Goal: Task Accomplishment & Management: Use online tool/utility

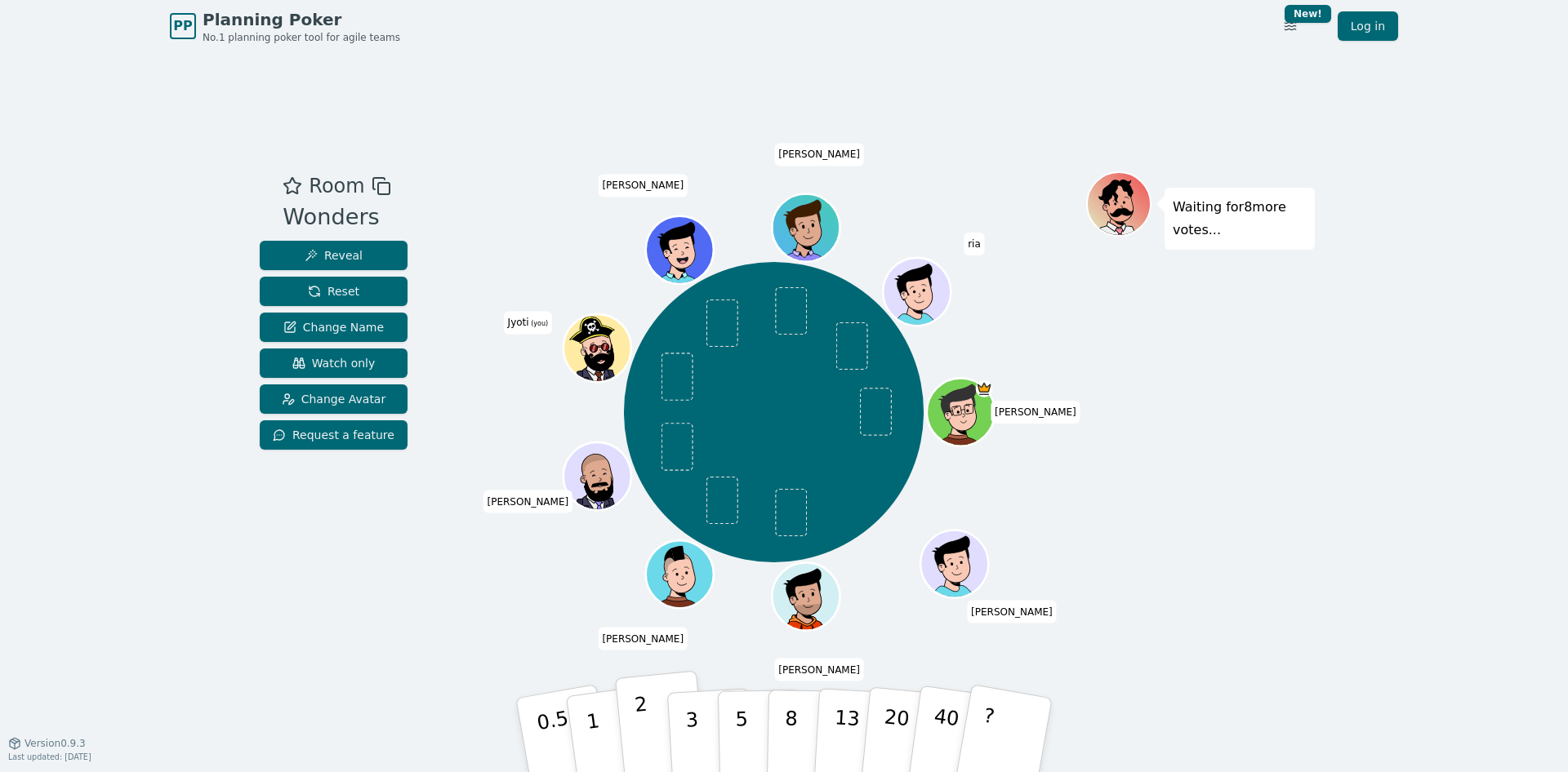
click at [636, 717] on p "2" at bounding box center [643, 738] width 21 height 89
drag, startPoint x: 605, startPoint y: 345, endPoint x: 495, endPoint y: 234, distance: 156.3
click at [495, 234] on div "[PERSON_NAME] [PERSON_NAME] [PERSON_NAME] Jyoti (you) [PERSON_NAME]" at bounding box center [773, 412] width 624 height 423
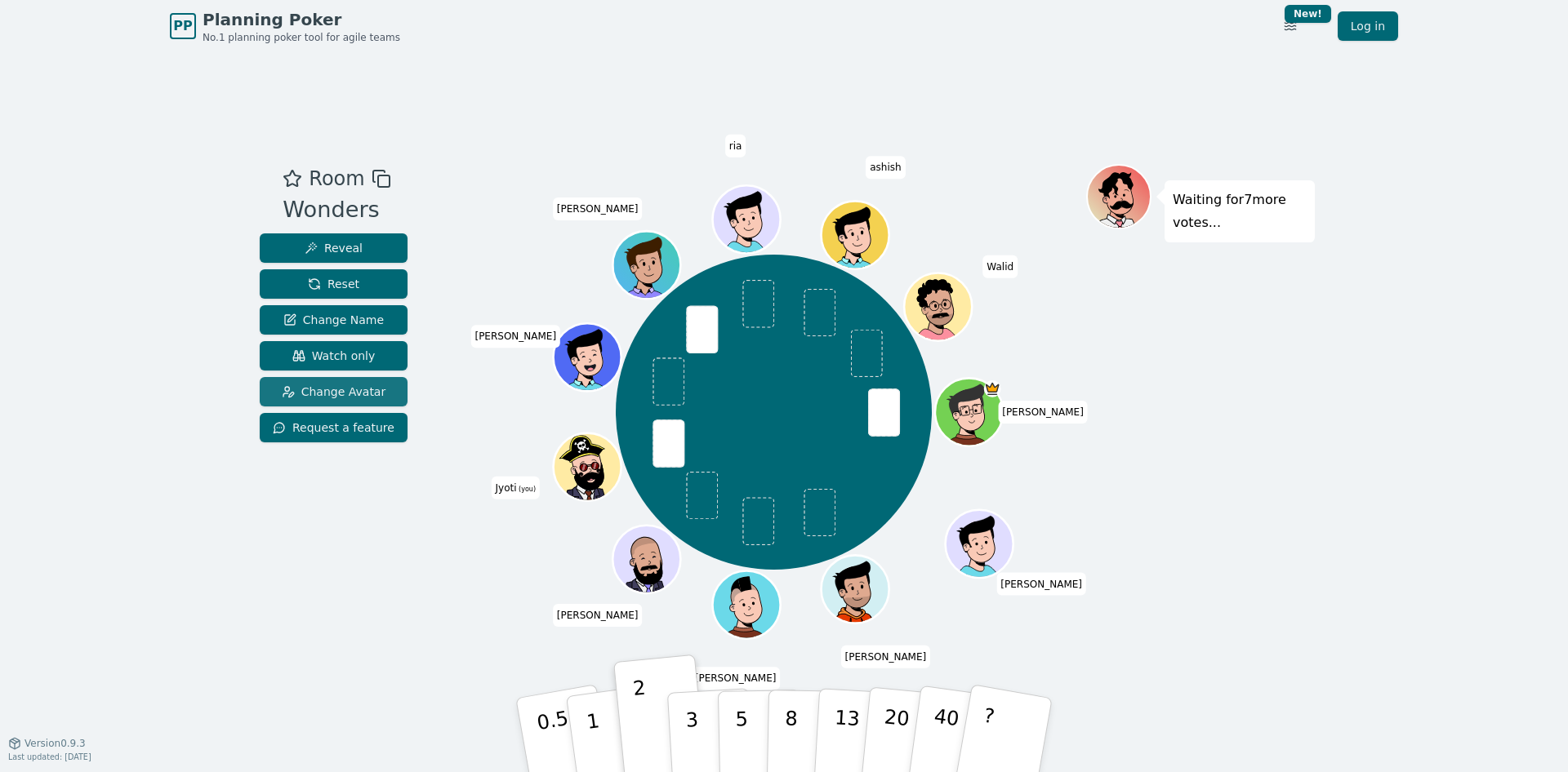
click at [347, 394] on span "Change Avatar" at bounding box center [333, 392] width 104 height 16
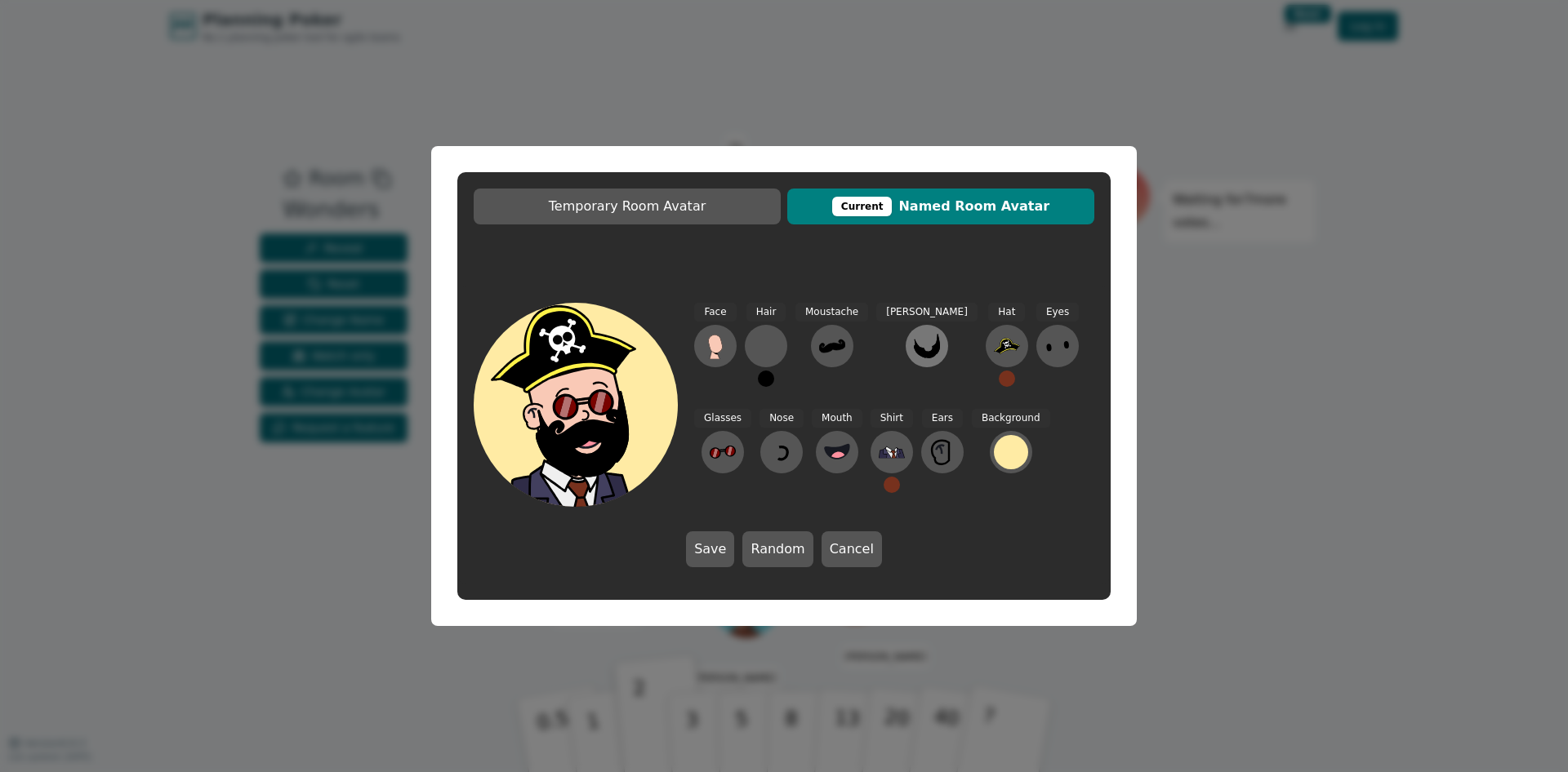
click at [914, 346] on icon at bounding box center [927, 346] width 26 height 26
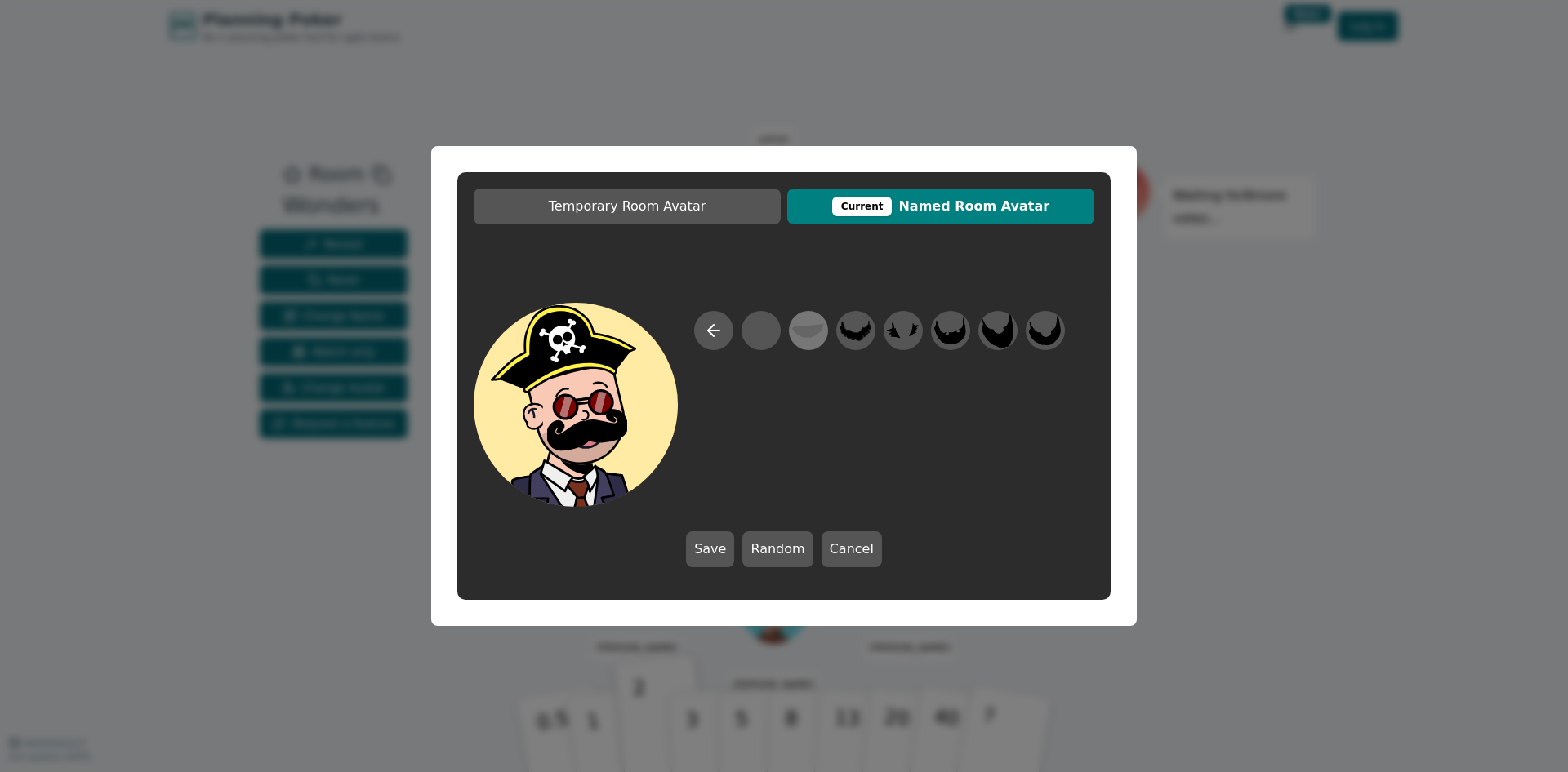
click at [809, 332] on icon at bounding box center [808, 330] width 32 height 15
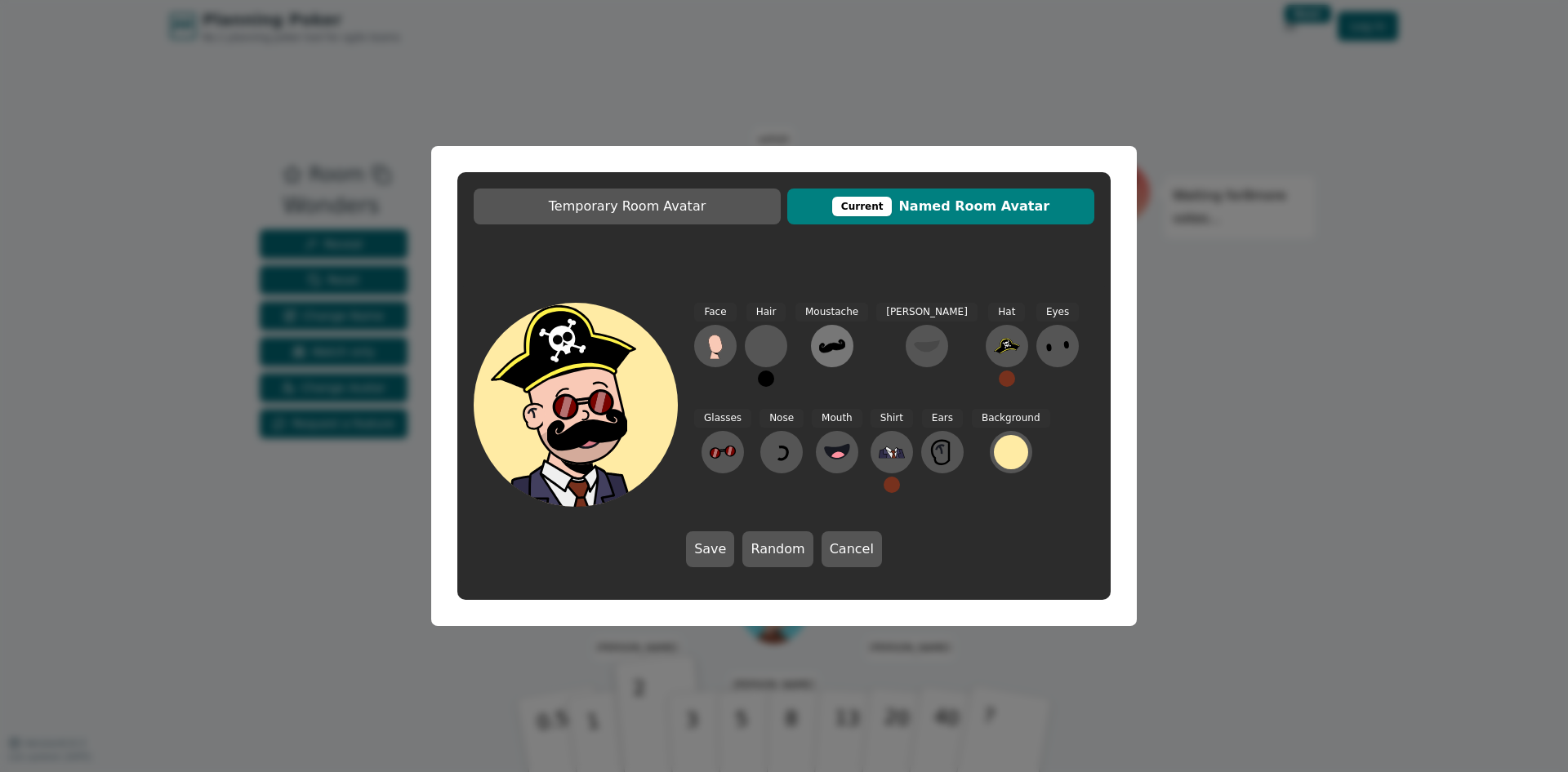
click at [822, 338] on icon at bounding box center [832, 346] width 26 height 26
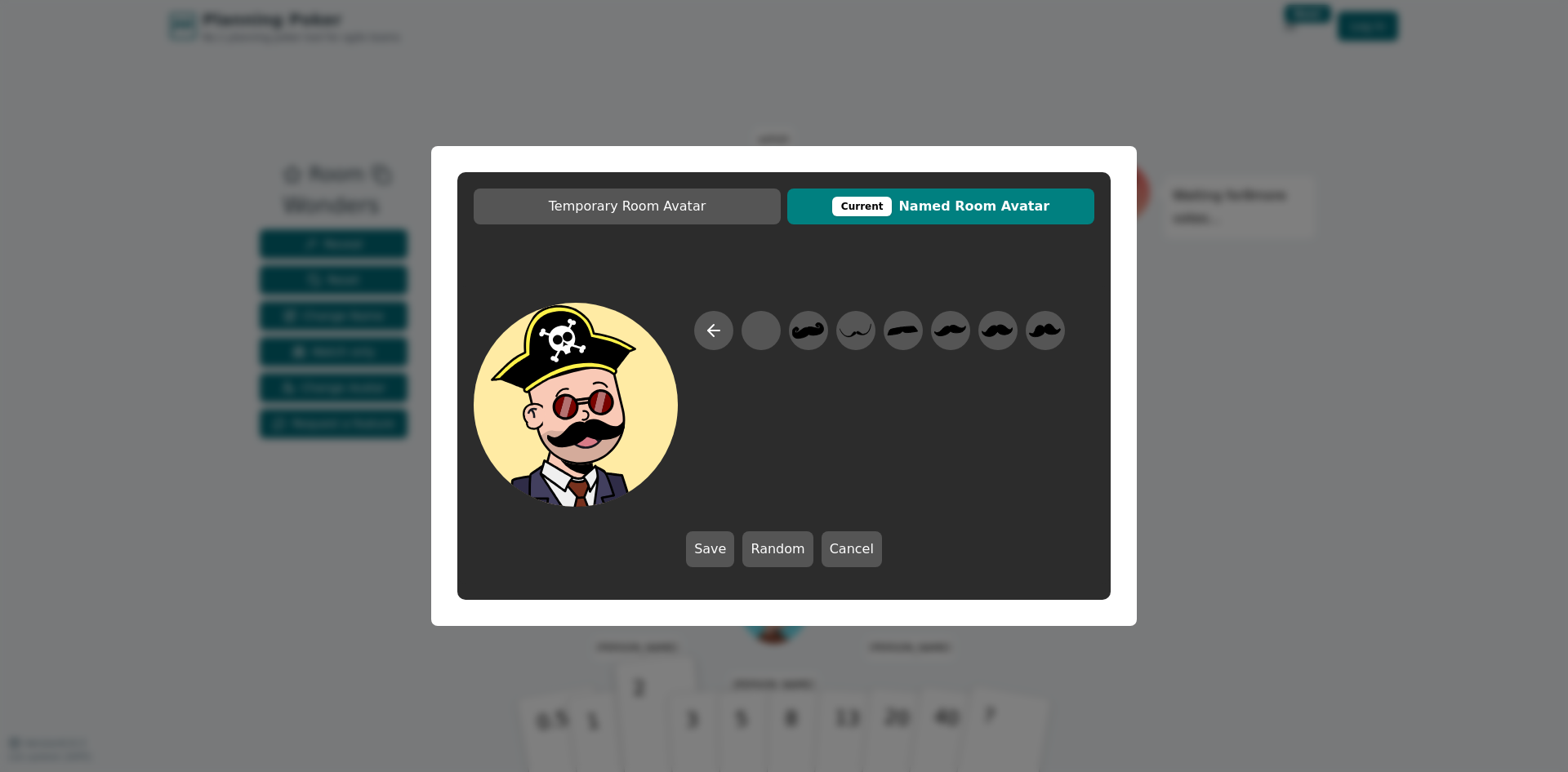
click at [928, 329] on div at bounding box center [879, 408] width 371 height 195
click at [938, 326] on icon at bounding box center [950, 330] width 32 height 37
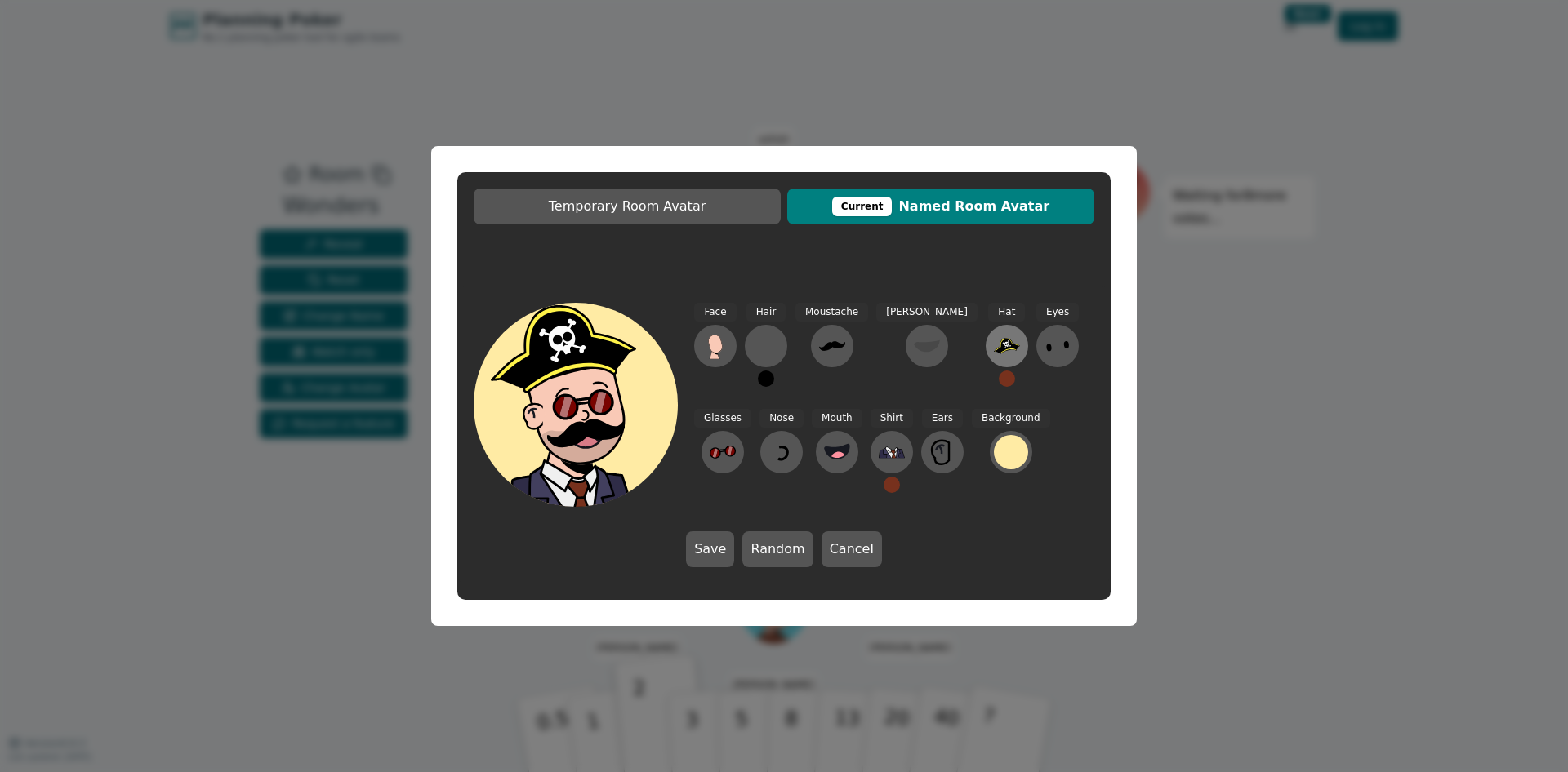
click at [993, 352] on icon at bounding box center [1006, 346] width 26 height 16
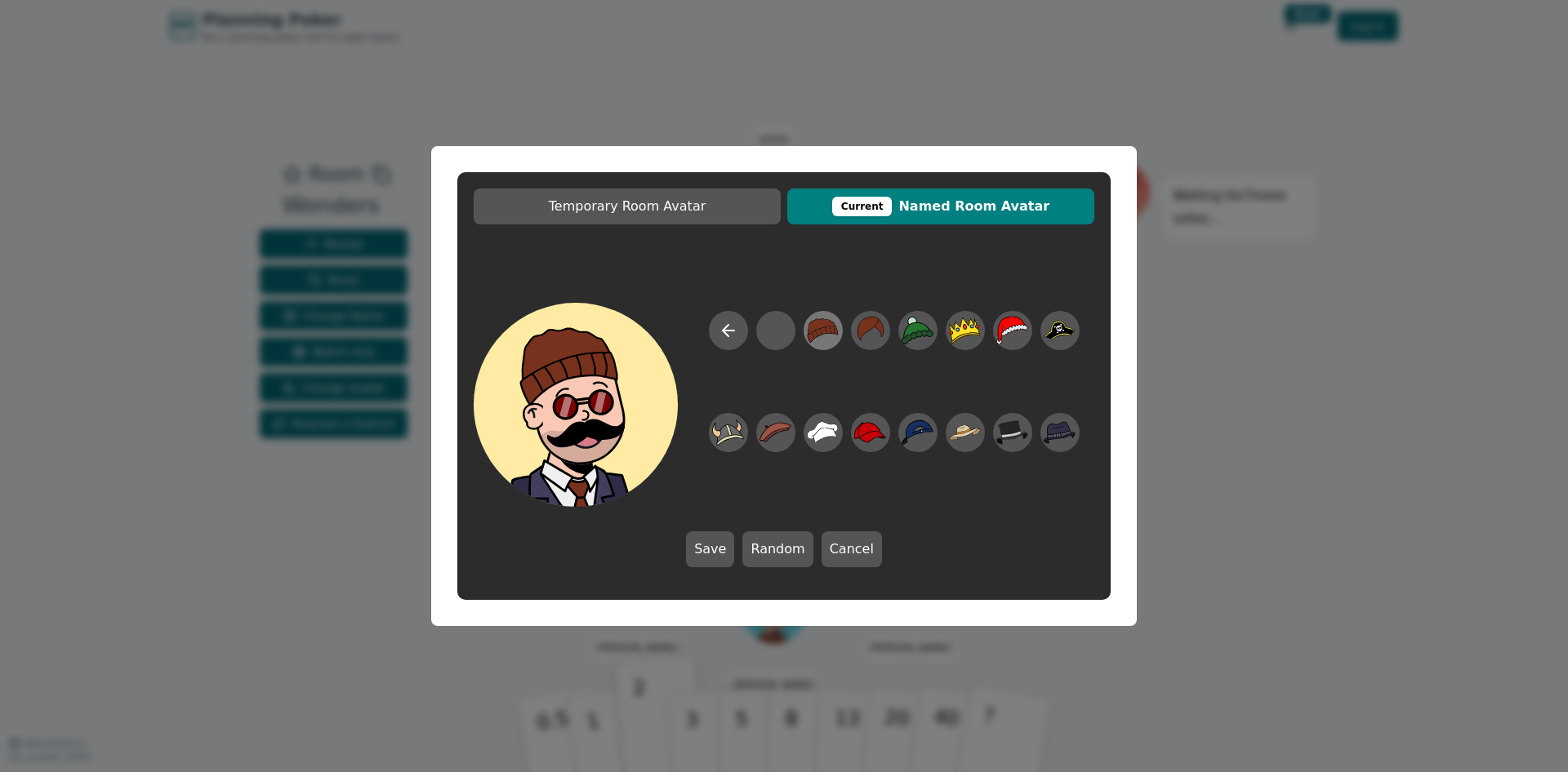
click at [824, 332] on icon at bounding box center [824, 331] width 30 height 24
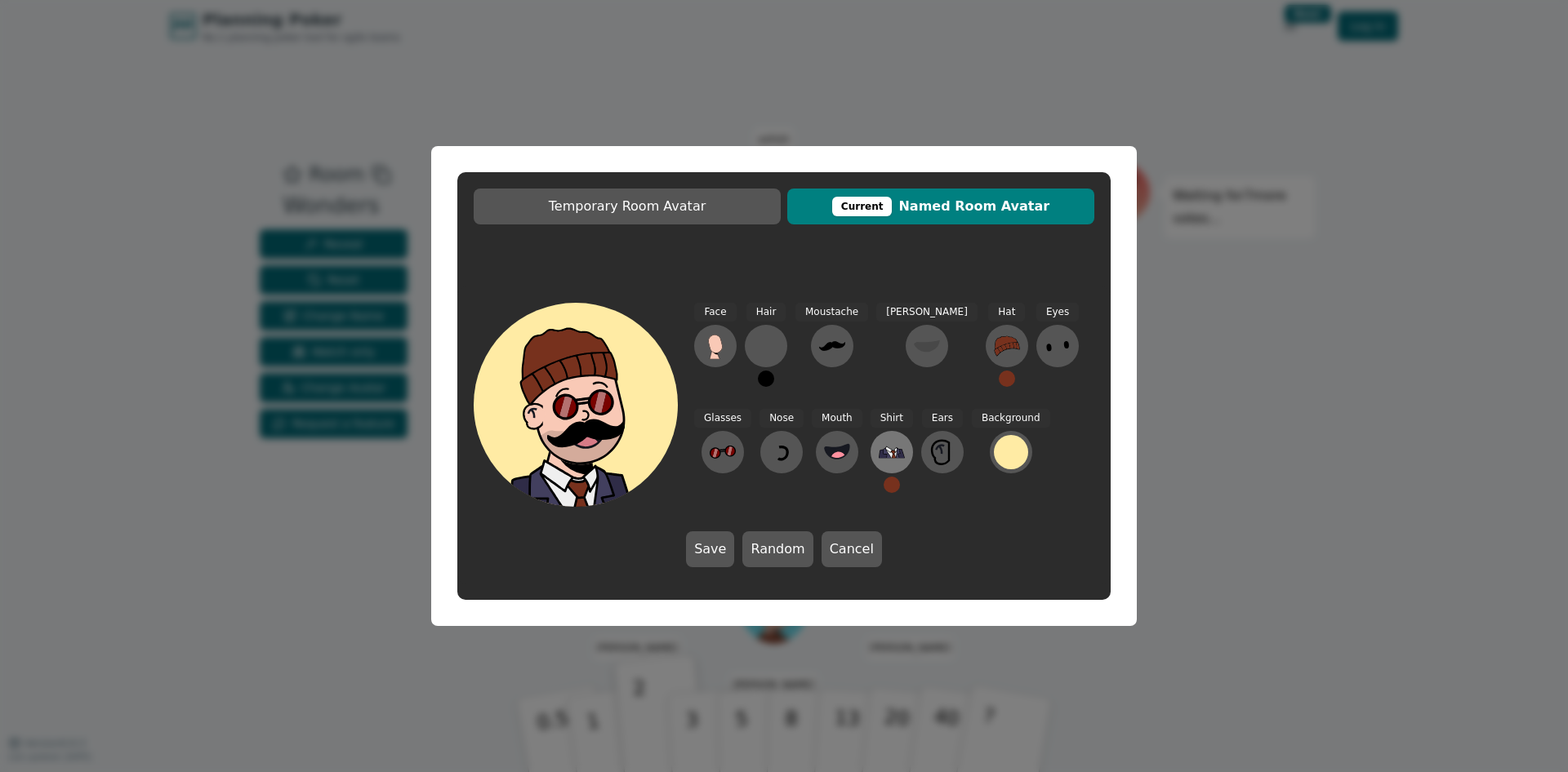
click at [878, 456] on icon at bounding box center [891, 452] width 26 height 12
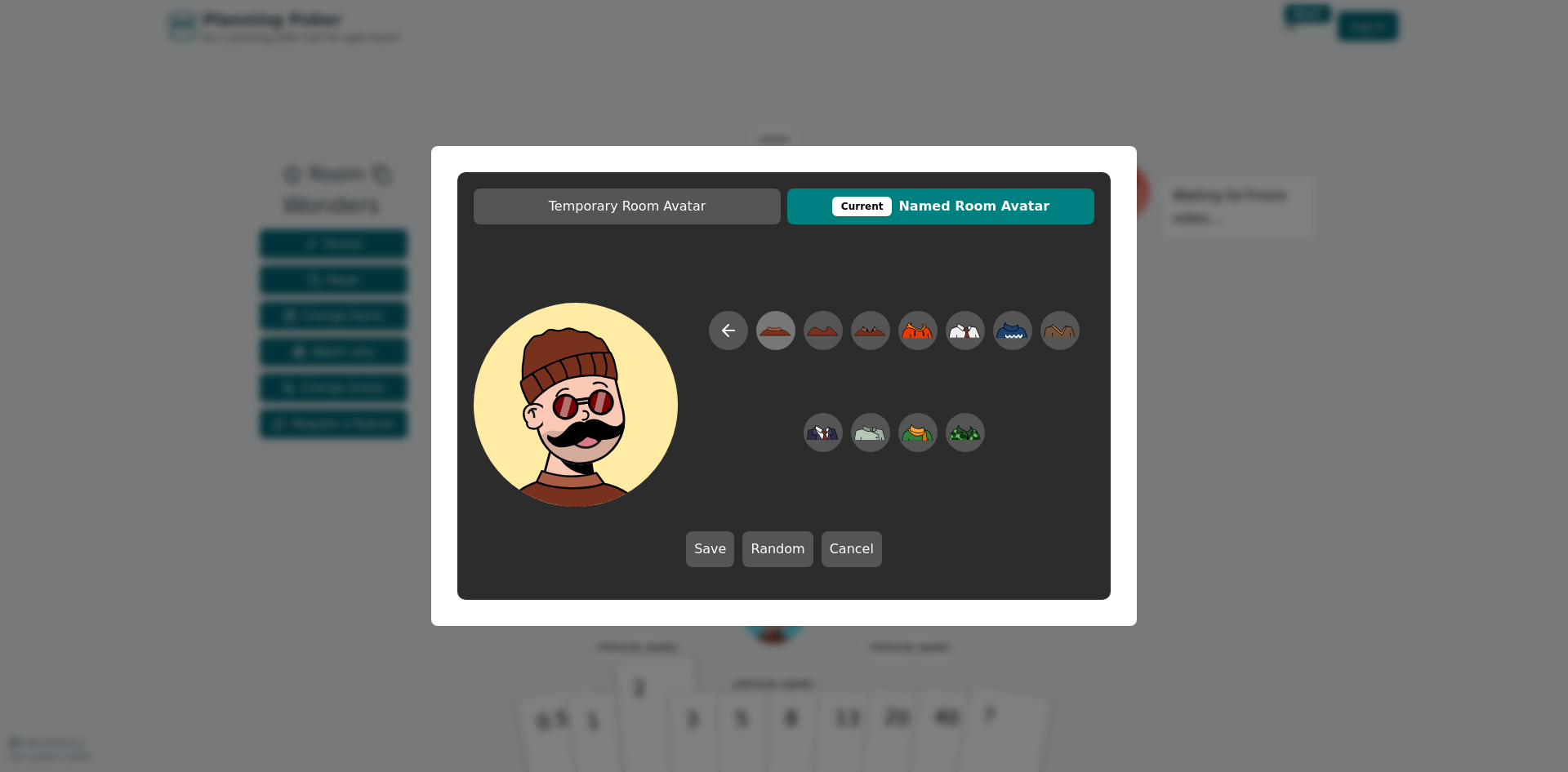
click at [784, 323] on icon at bounding box center [775, 330] width 32 height 37
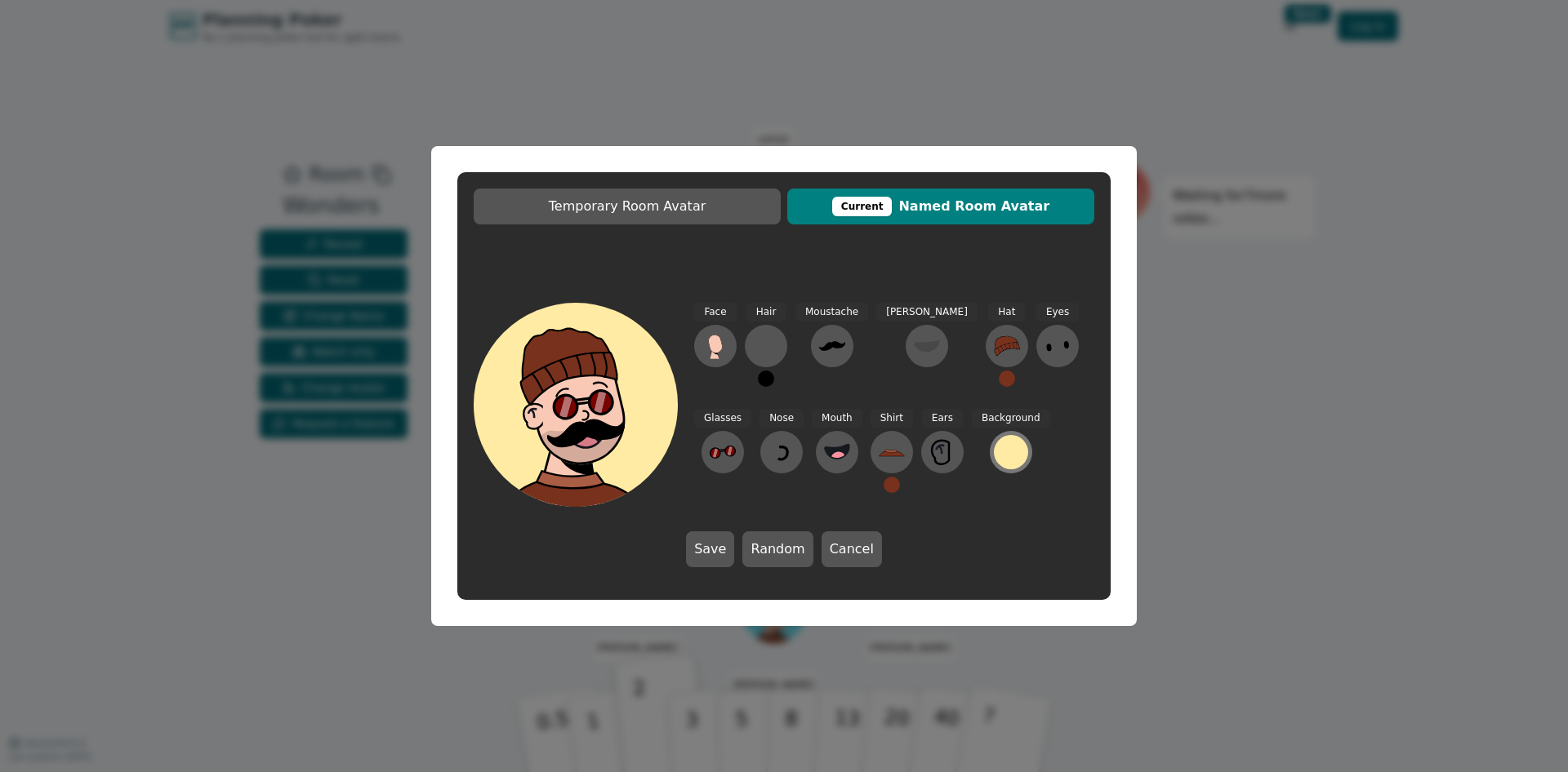
click at [993, 446] on div at bounding box center [1010, 452] width 35 height 35
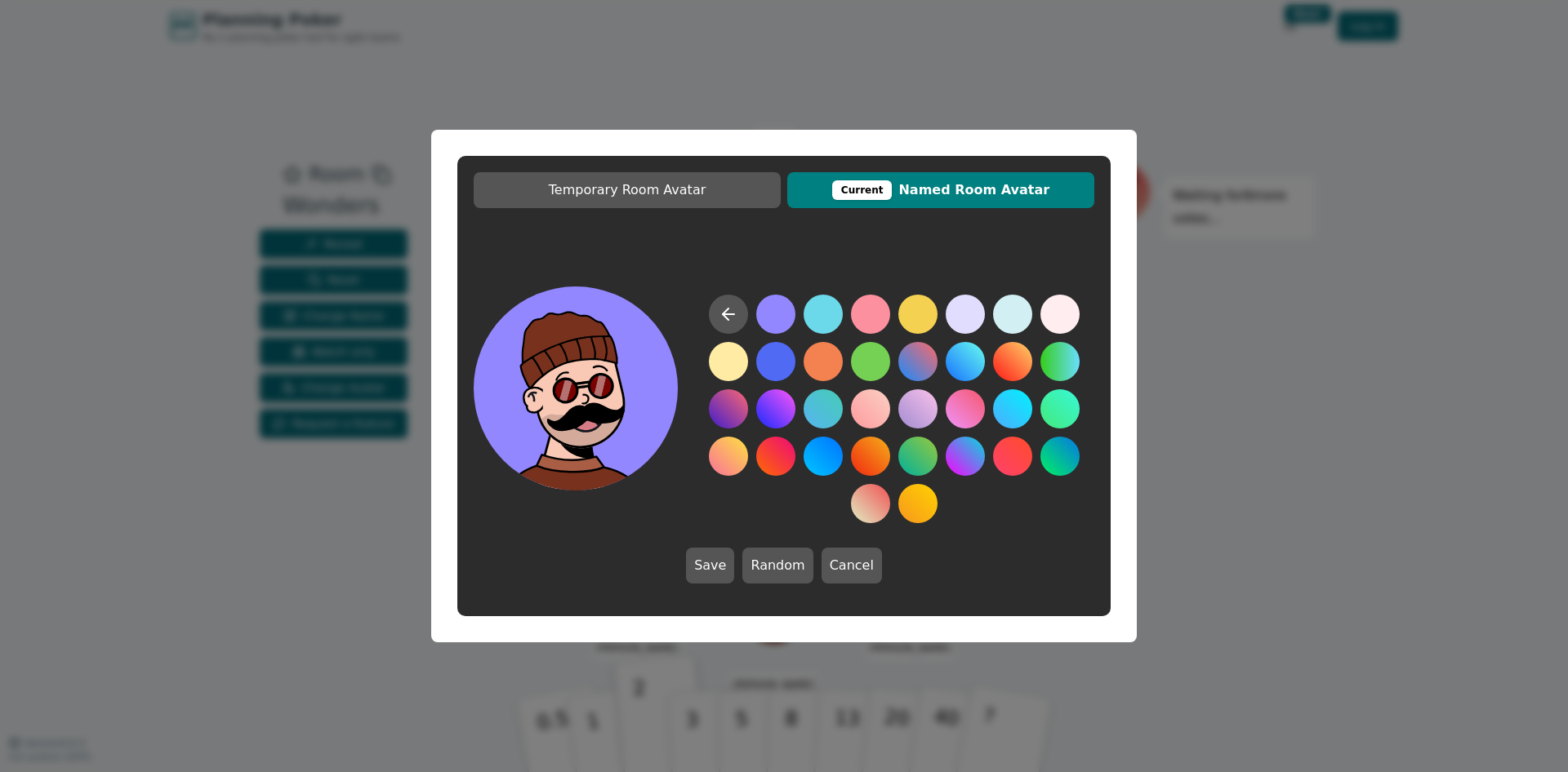
click at [780, 316] on button at bounding box center [775, 314] width 39 height 39
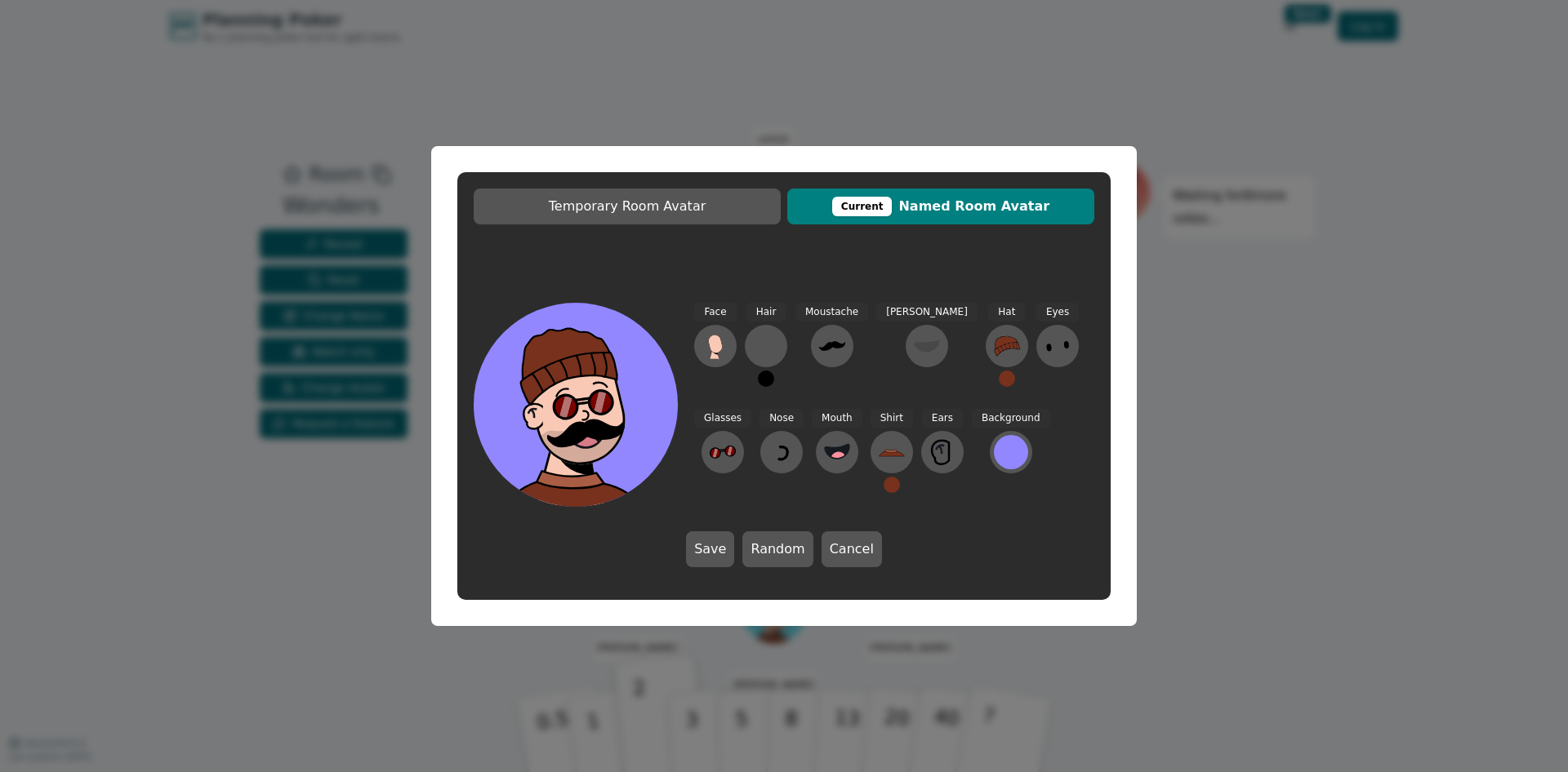
click at [1208, 364] on div "Temporary Room Avatar Current Named Room Avatar Face Hair Moustache [PERSON_NAM…" at bounding box center [784, 386] width 1568 height 772
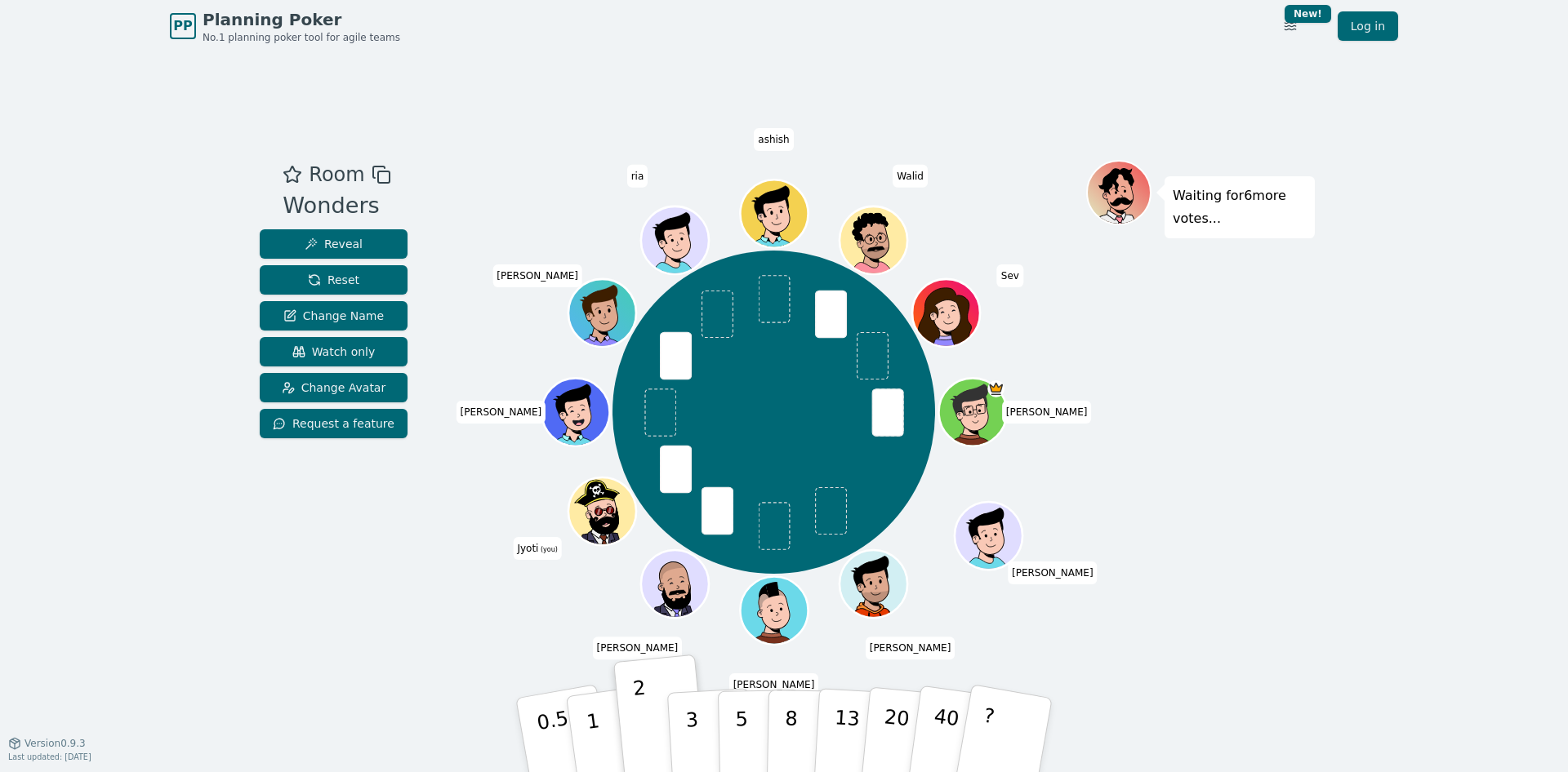
click at [601, 527] on icon at bounding box center [605, 519] width 26 height 30
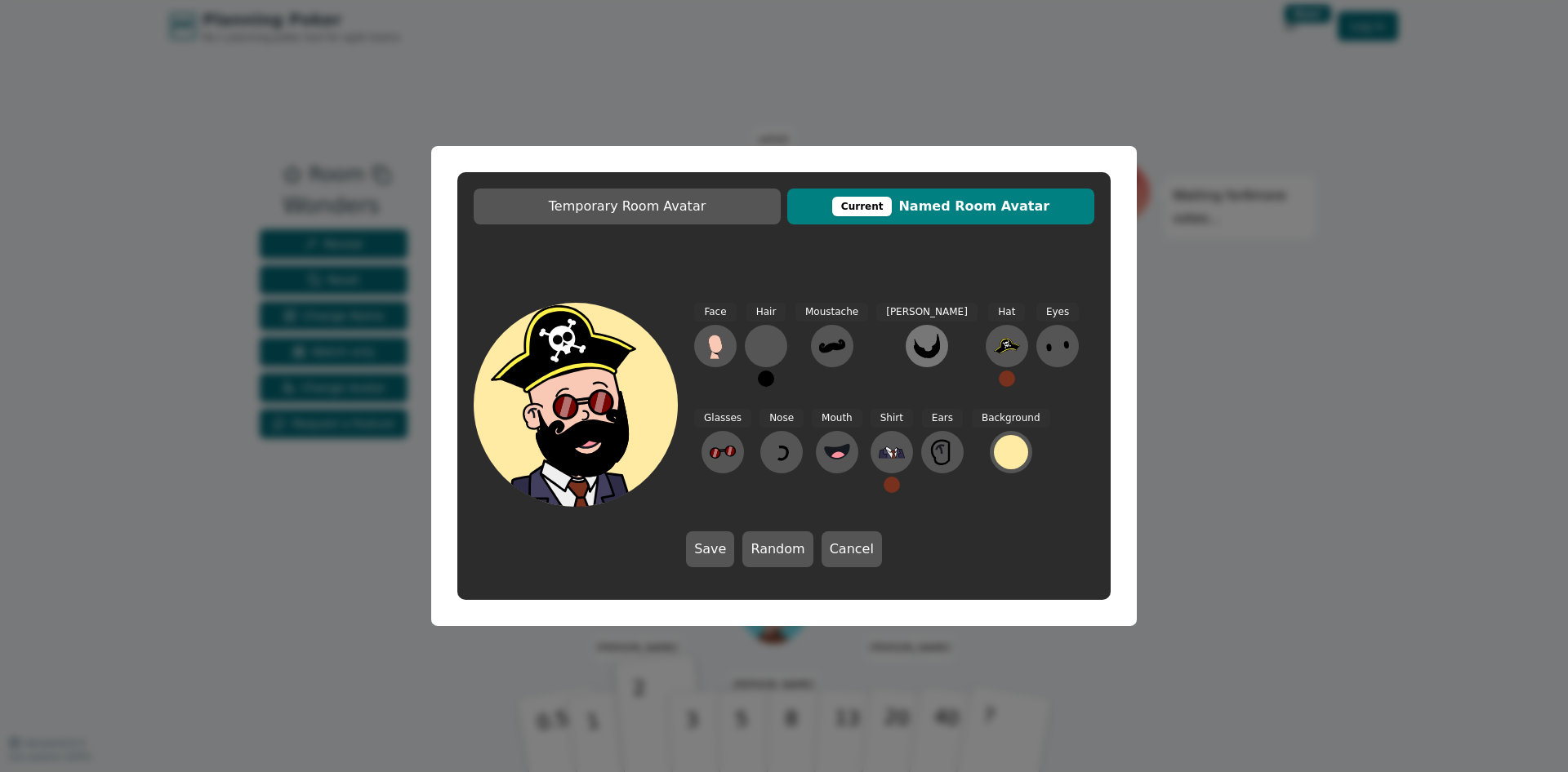
click at [914, 334] on icon at bounding box center [927, 346] width 26 height 26
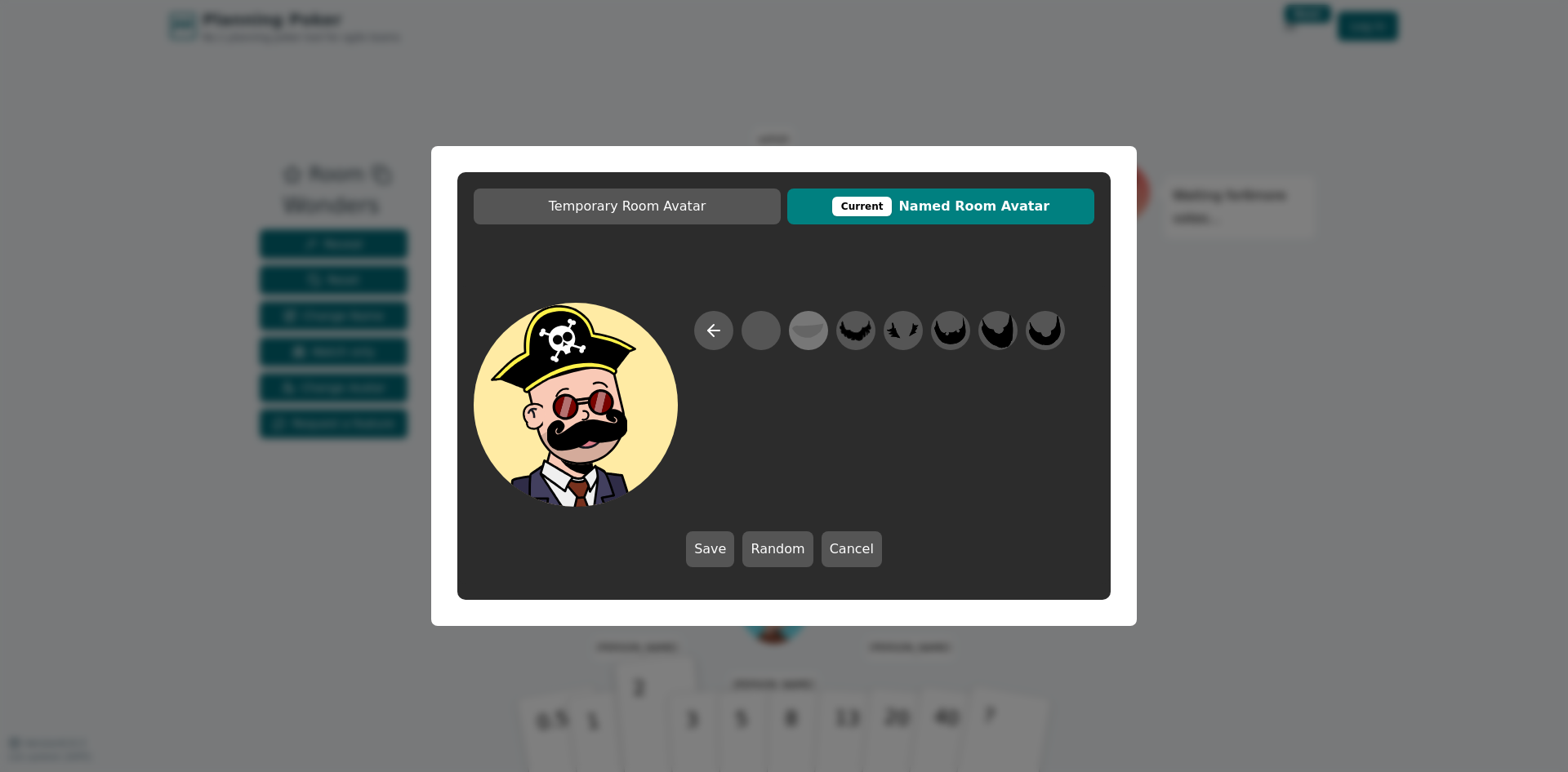
click at [809, 341] on icon at bounding box center [808, 330] width 32 height 37
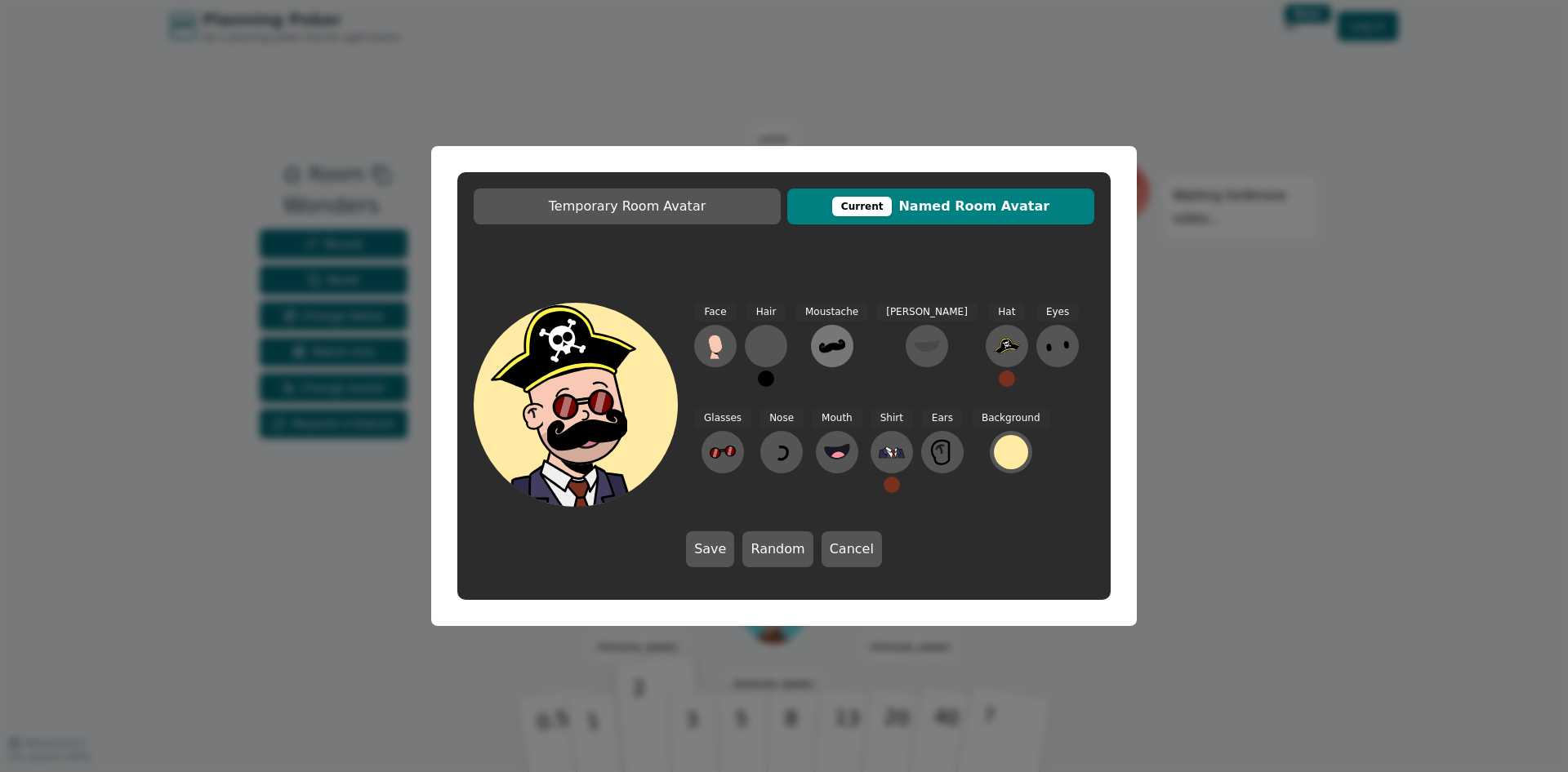
click at [839, 339] on icon at bounding box center [832, 345] width 26 height 13
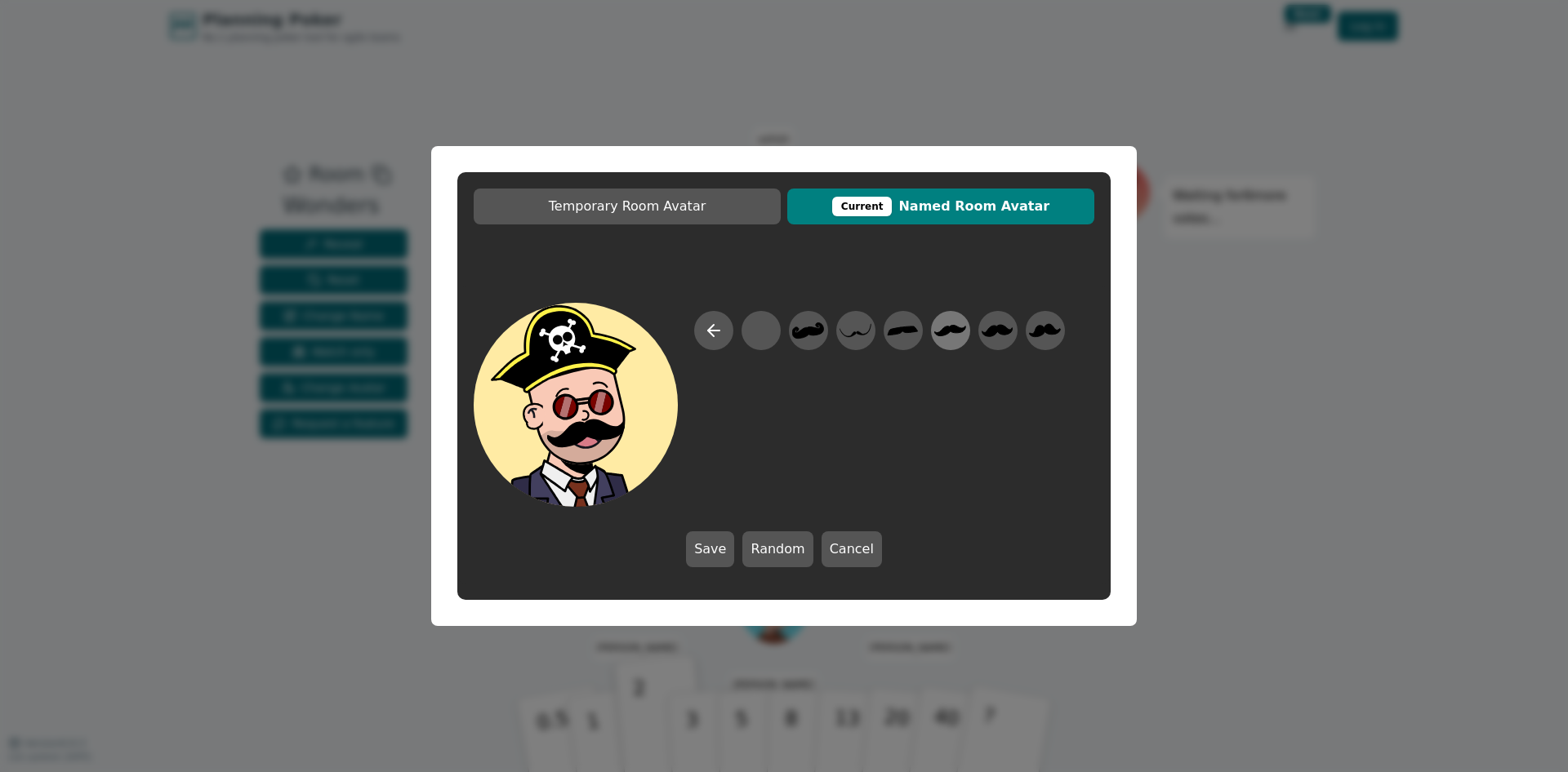
click at [941, 331] on icon at bounding box center [951, 329] width 32 height 11
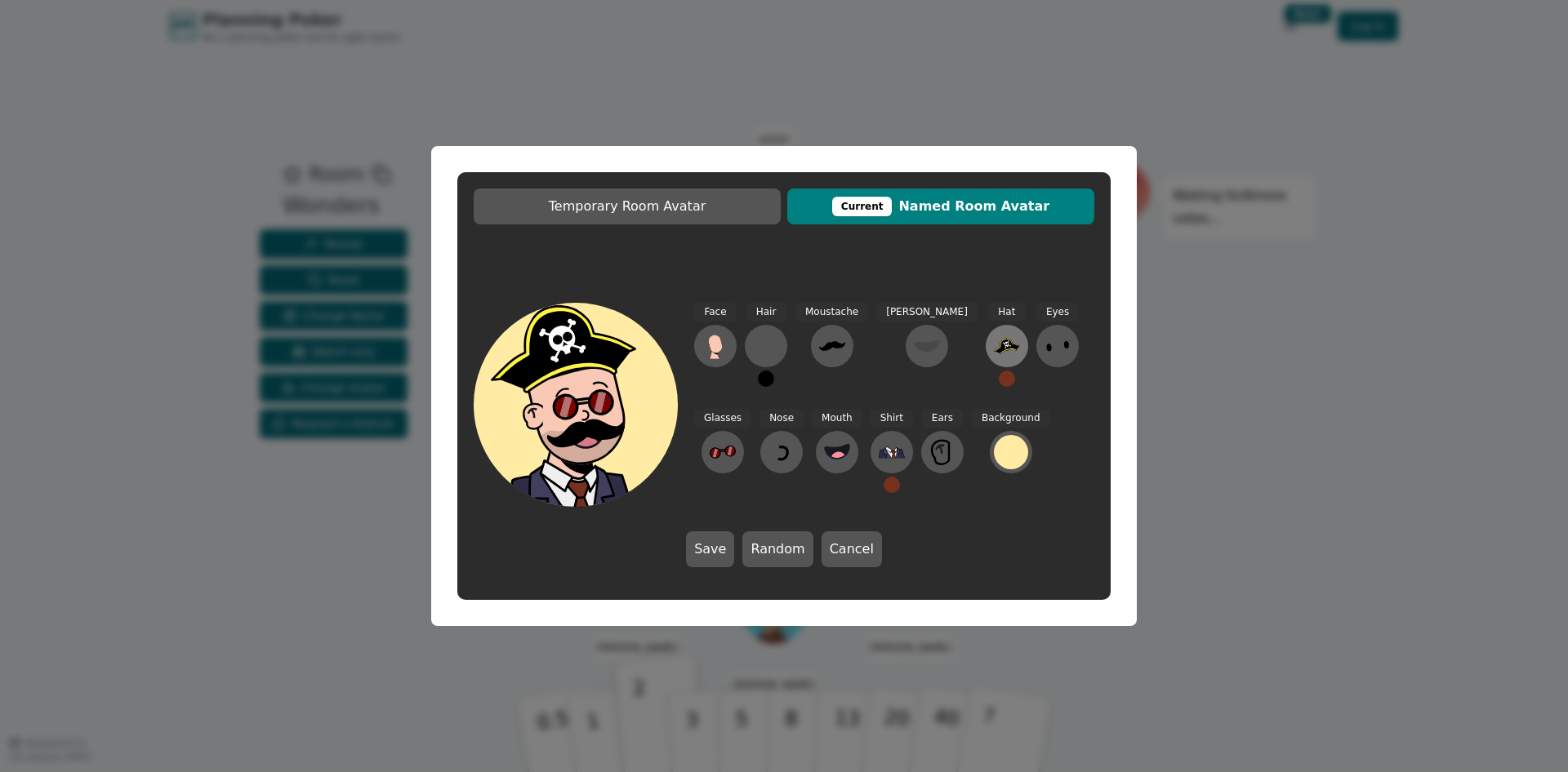
click at [993, 347] on icon at bounding box center [1006, 346] width 26 height 16
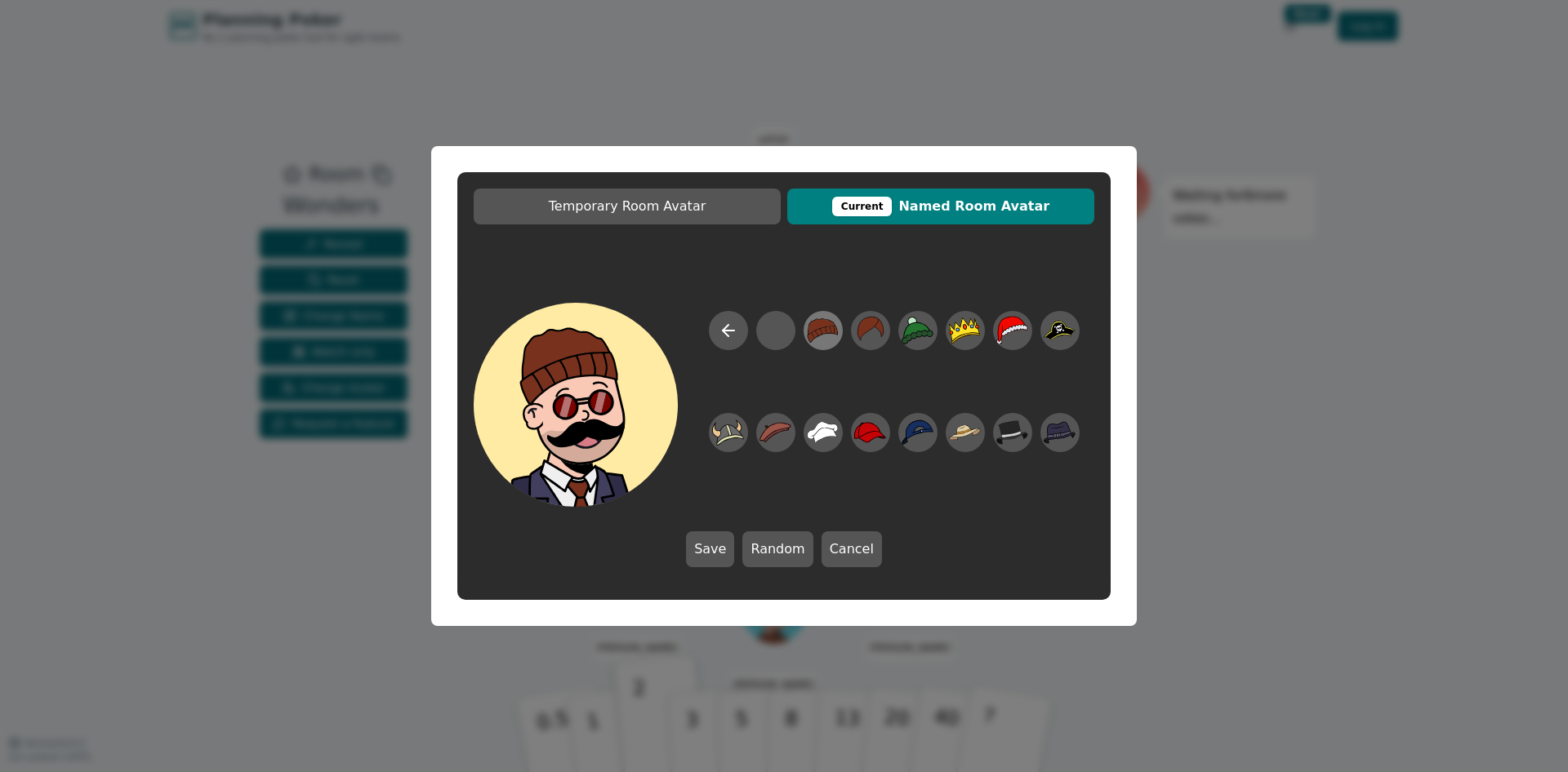
click at [818, 338] on icon at bounding box center [823, 330] width 32 height 37
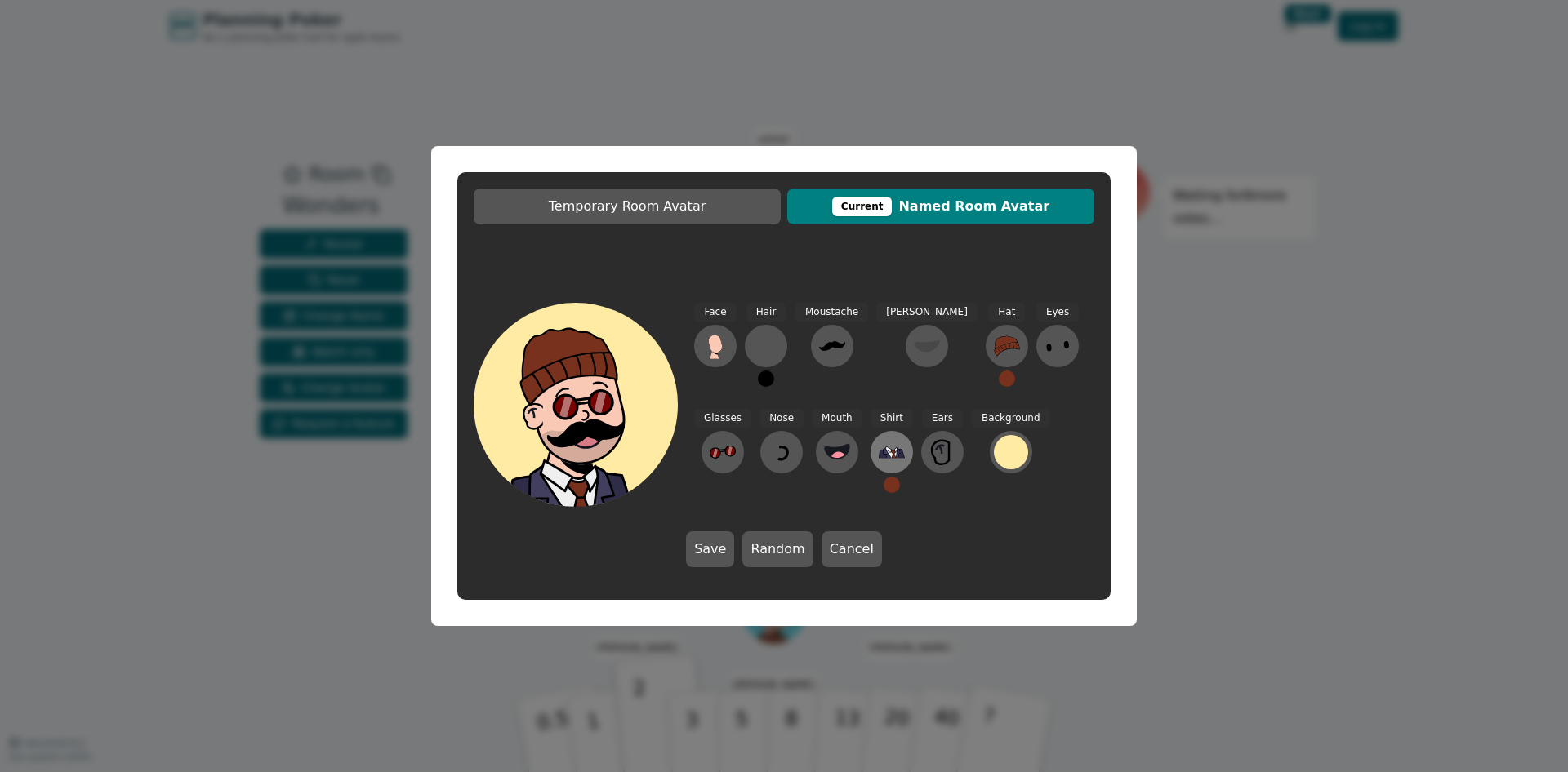
click at [878, 459] on icon at bounding box center [891, 452] width 26 height 26
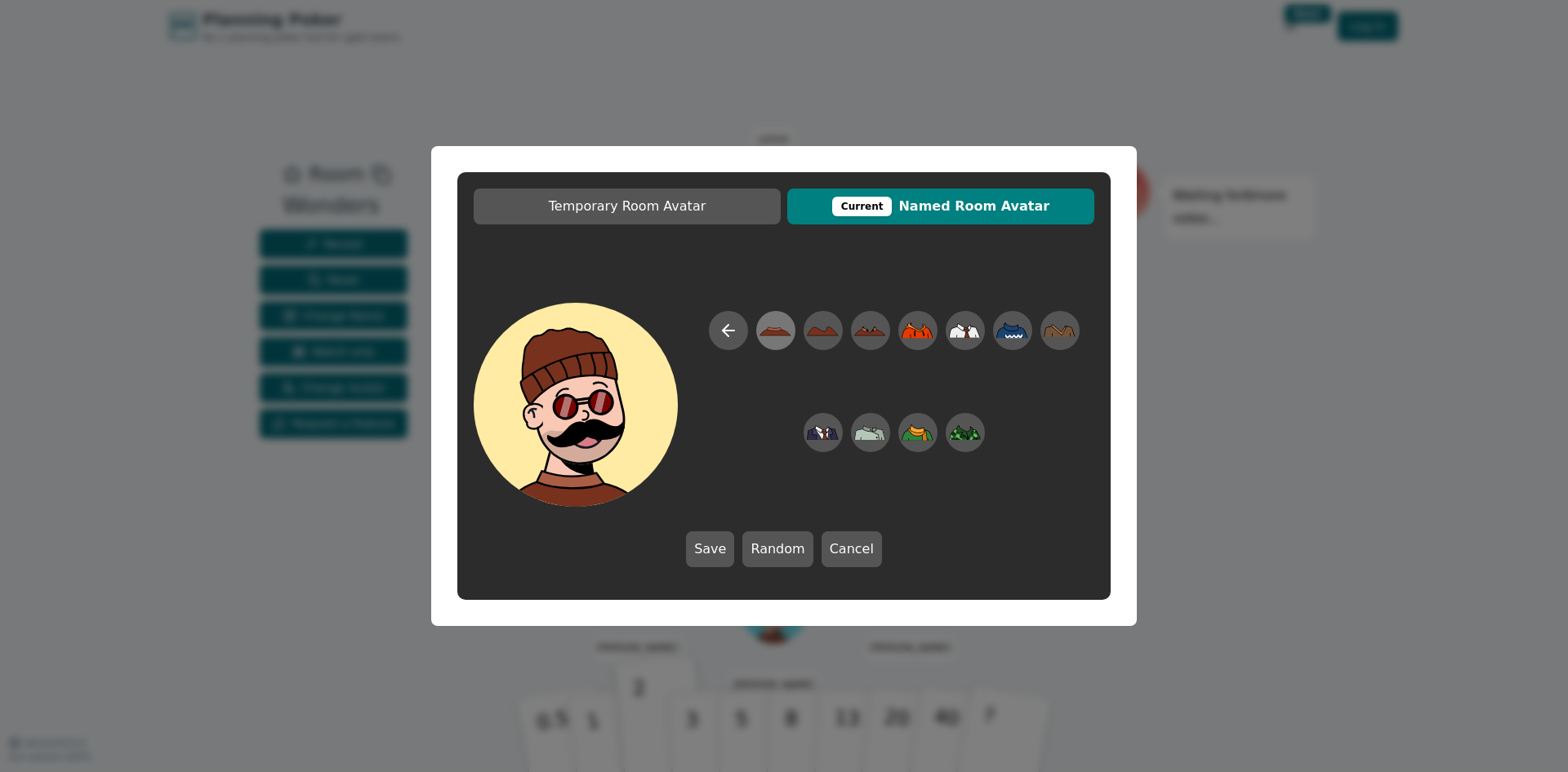
click at [767, 324] on icon at bounding box center [775, 330] width 32 height 37
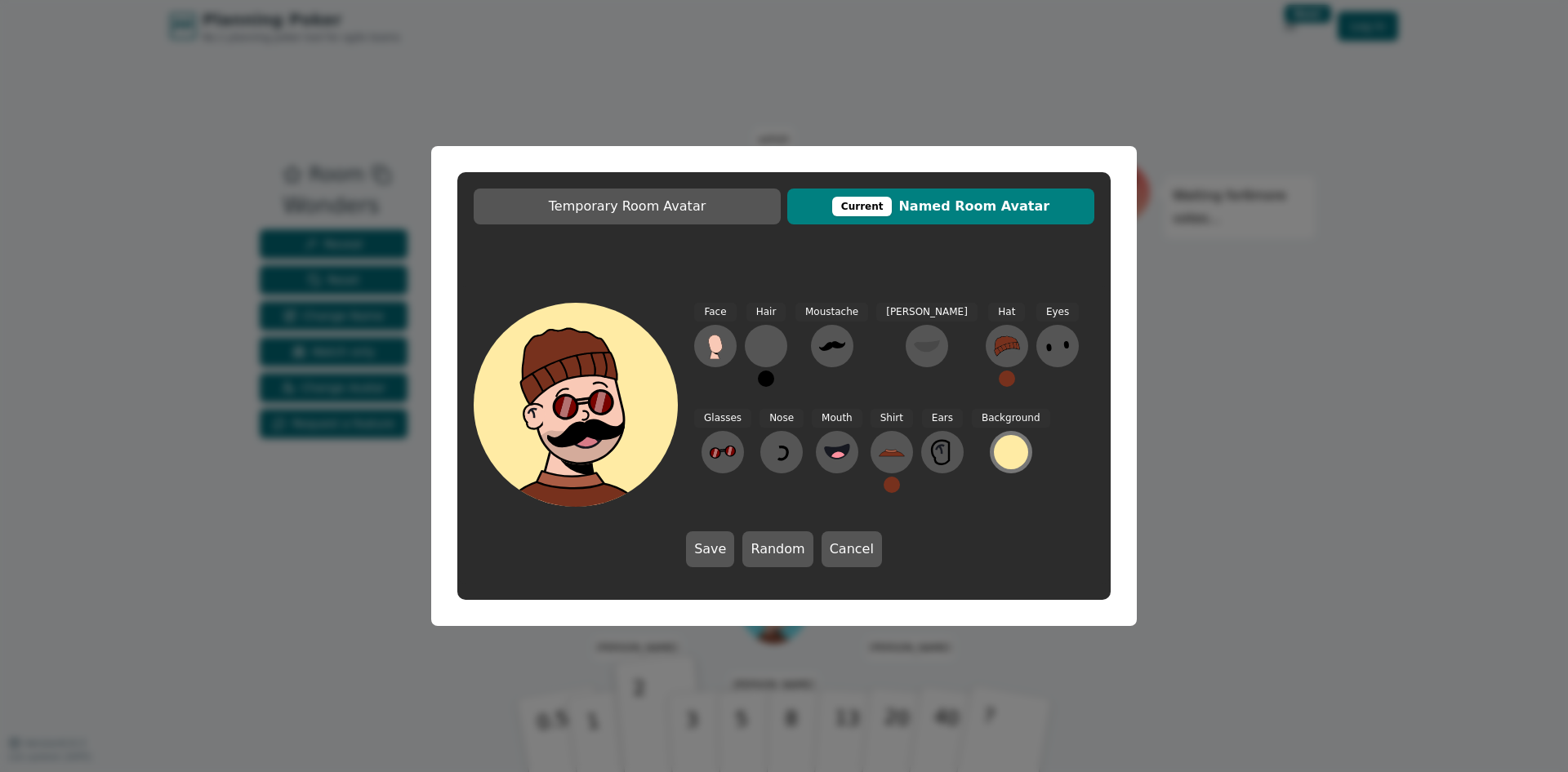
click at [993, 451] on div at bounding box center [1010, 452] width 35 height 35
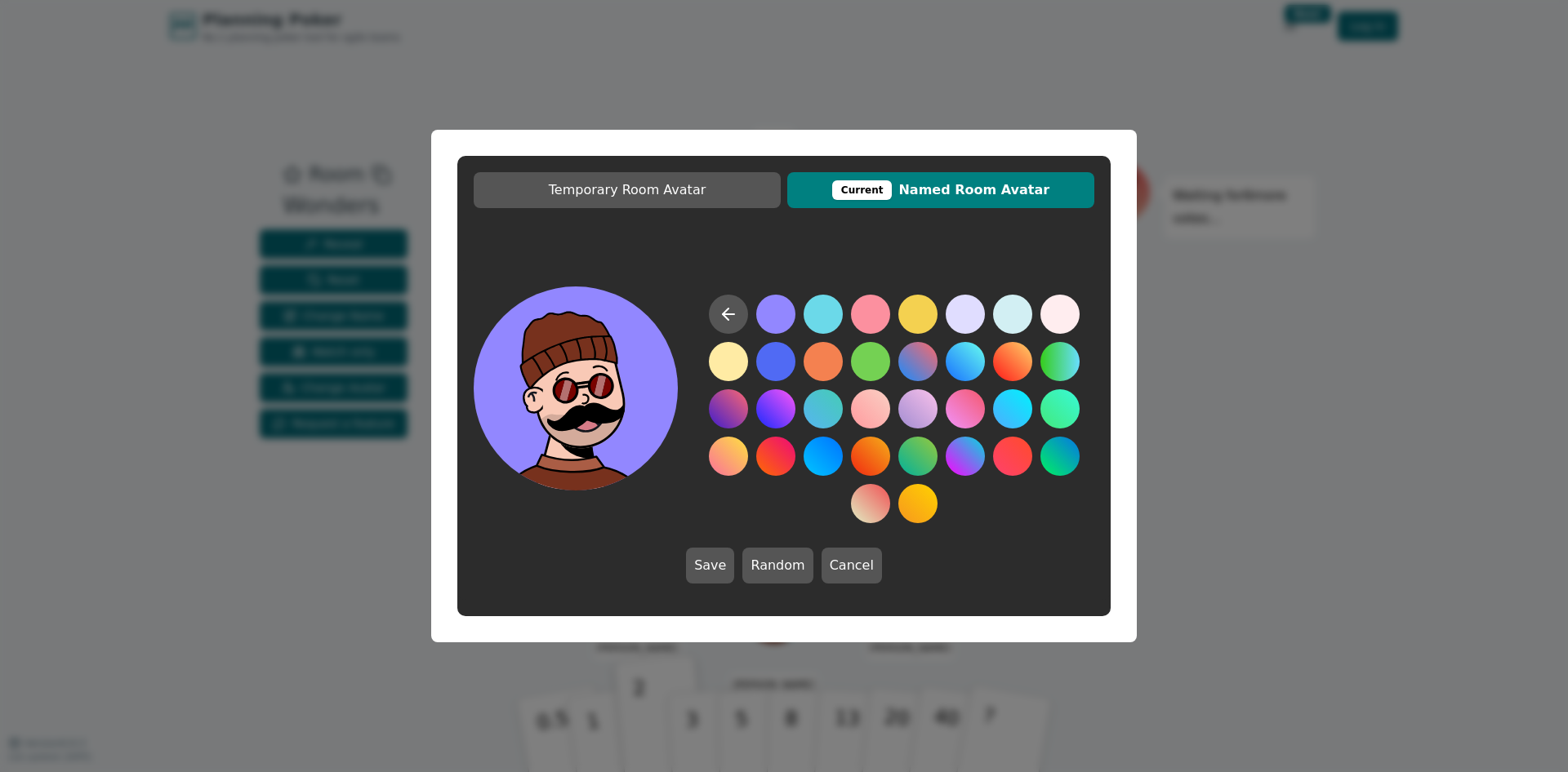
click at [785, 316] on button at bounding box center [775, 314] width 39 height 39
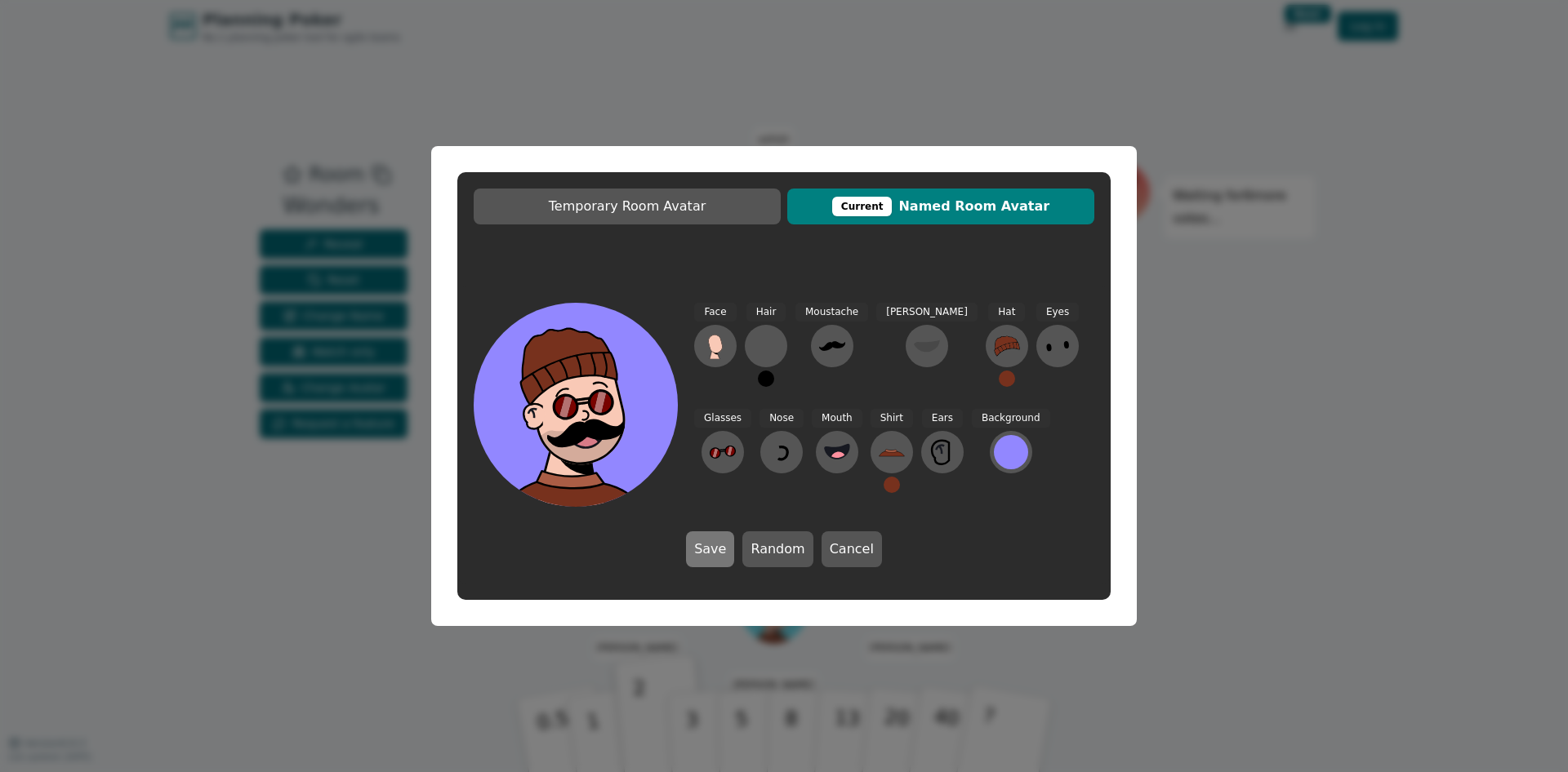
click at [711, 540] on button "Save" at bounding box center [710, 550] width 49 height 36
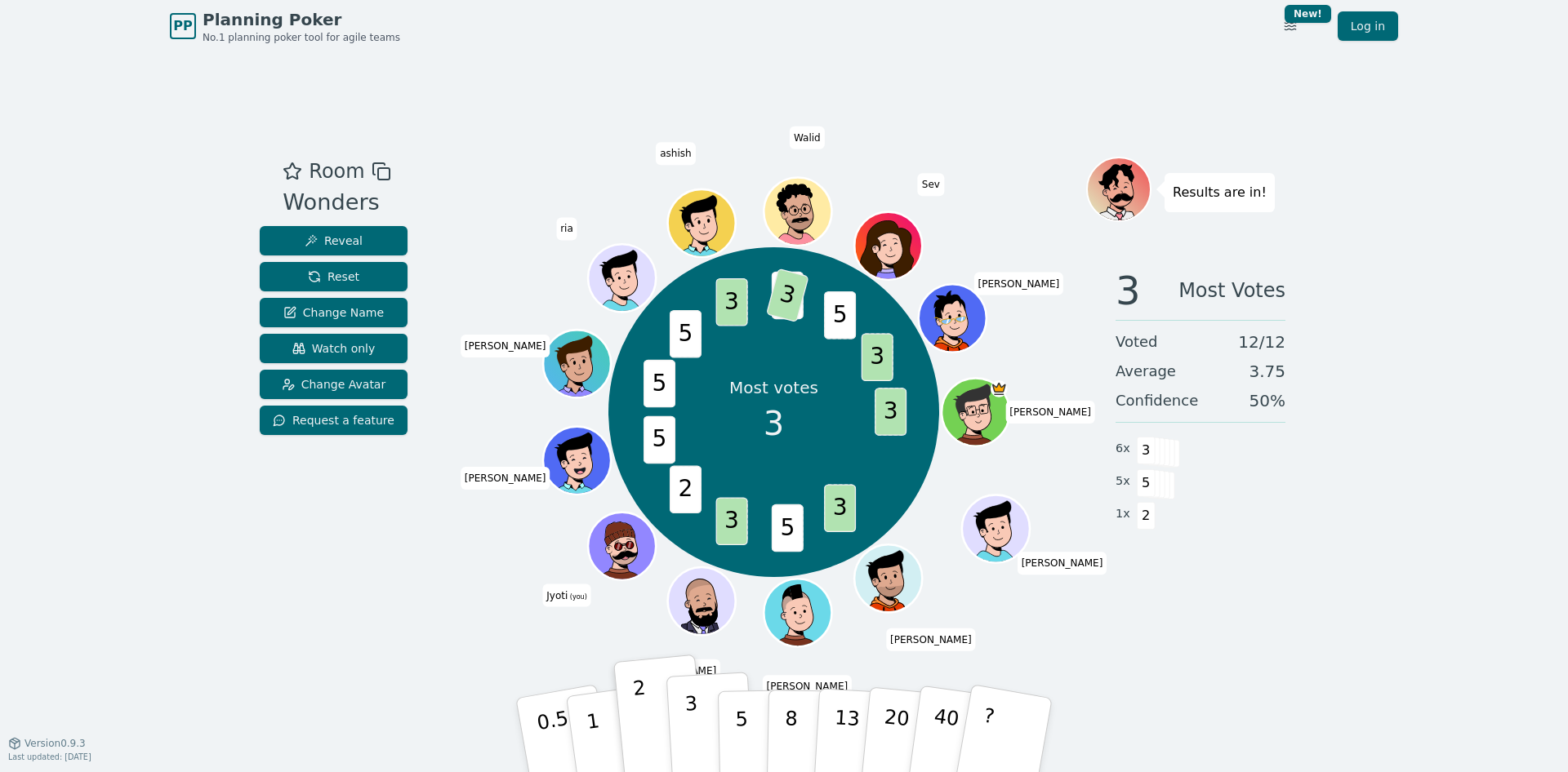
click at [684, 727] on button "3" at bounding box center [711, 735] width 89 height 127
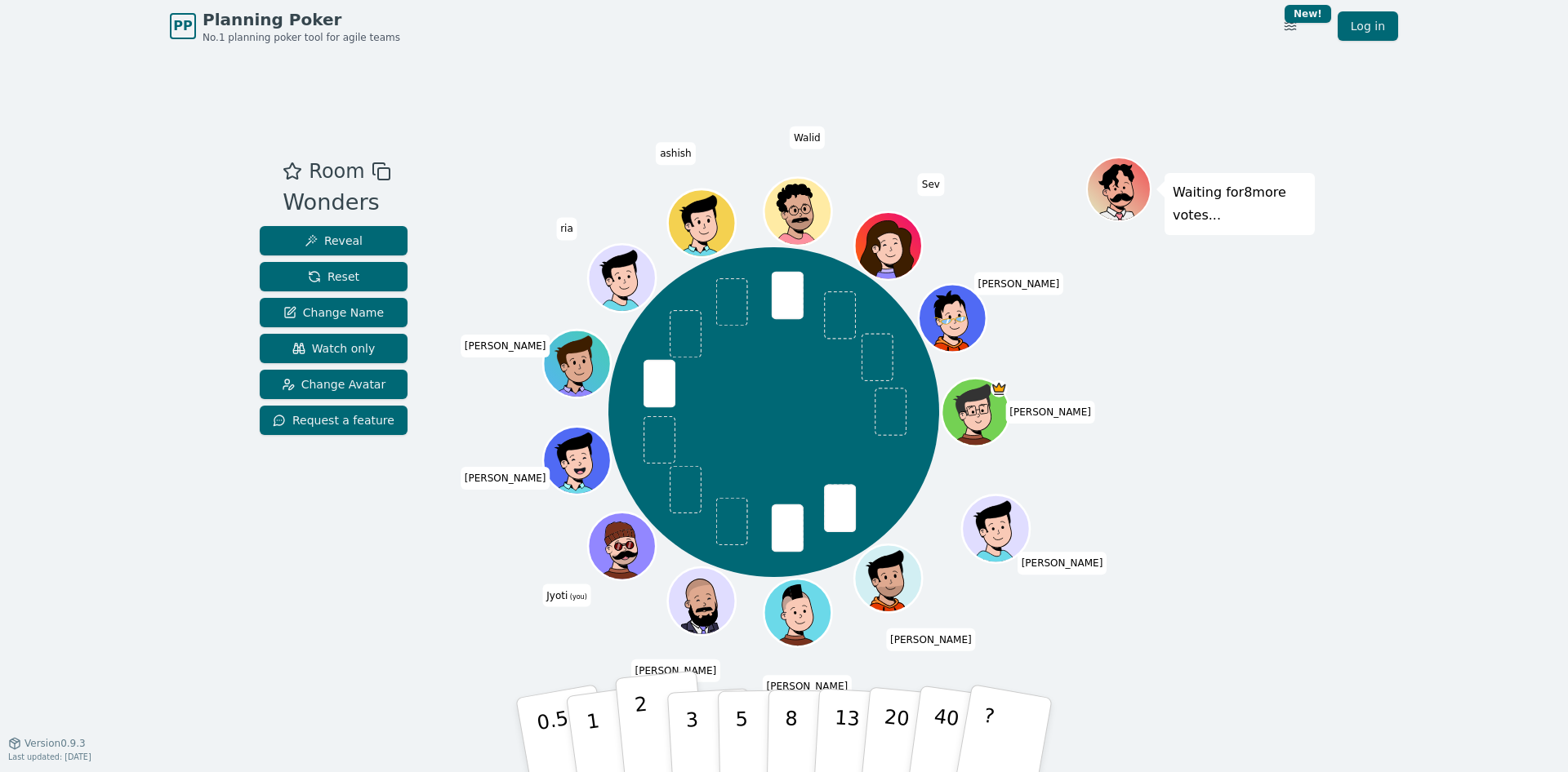
drag, startPoint x: 681, startPoint y: 717, endPoint x: 647, endPoint y: 721, distance: 34.2
click at [647, 721] on div "0.5 1 2 3 5 8 13 20 40 ?" at bounding box center [784, 735] width 490 height 58
click at [647, 721] on button "2" at bounding box center [662, 735] width 93 height 130
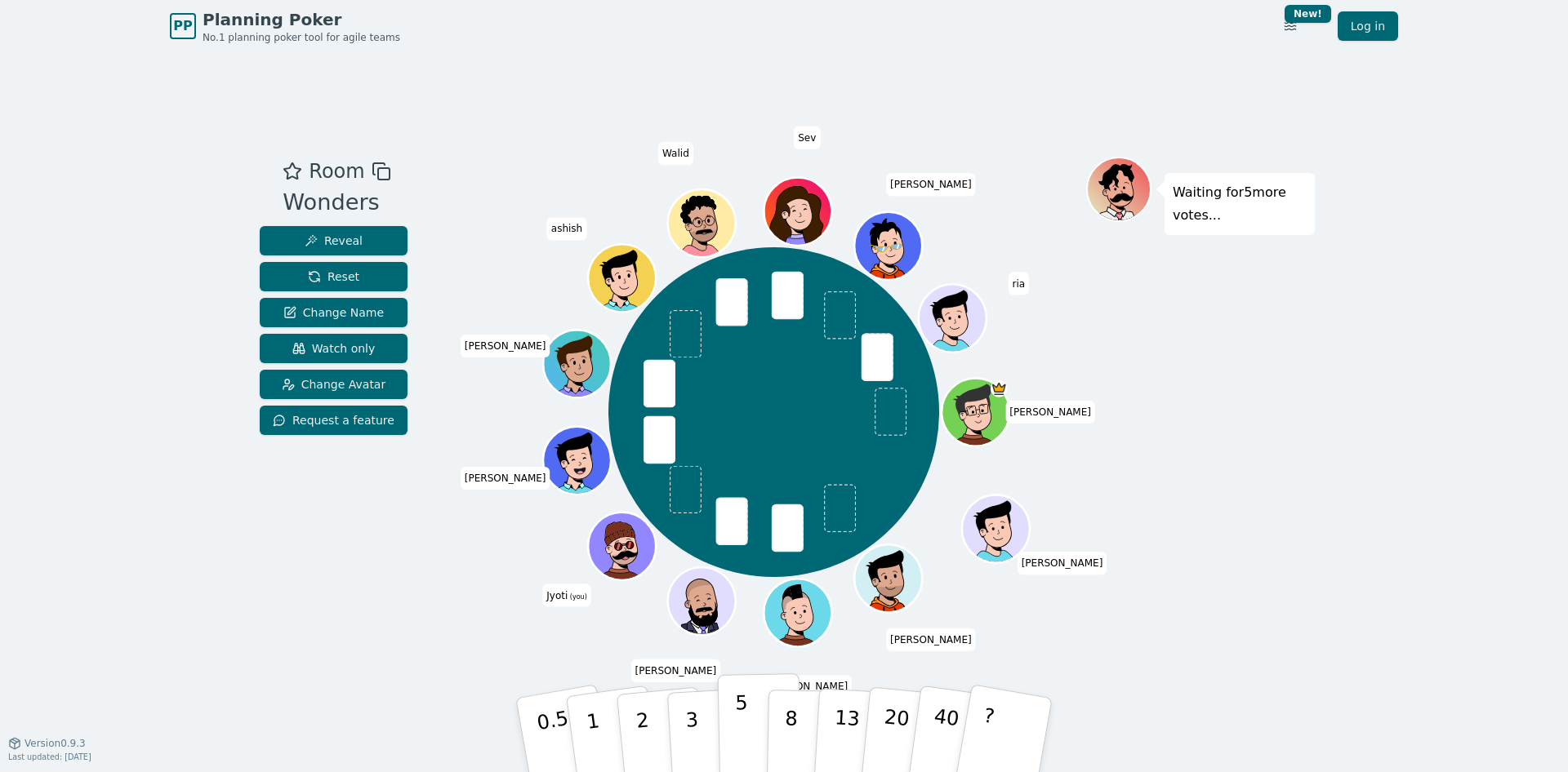
click at [744, 735] on button "5" at bounding box center [759, 735] width 84 height 124
click at [783, 718] on button "8" at bounding box center [809, 735] width 84 height 124
click at [717, 698] on button "3" at bounding box center [711, 735] width 89 height 127
click at [749, 708] on button "5" at bounding box center [759, 735] width 84 height 124
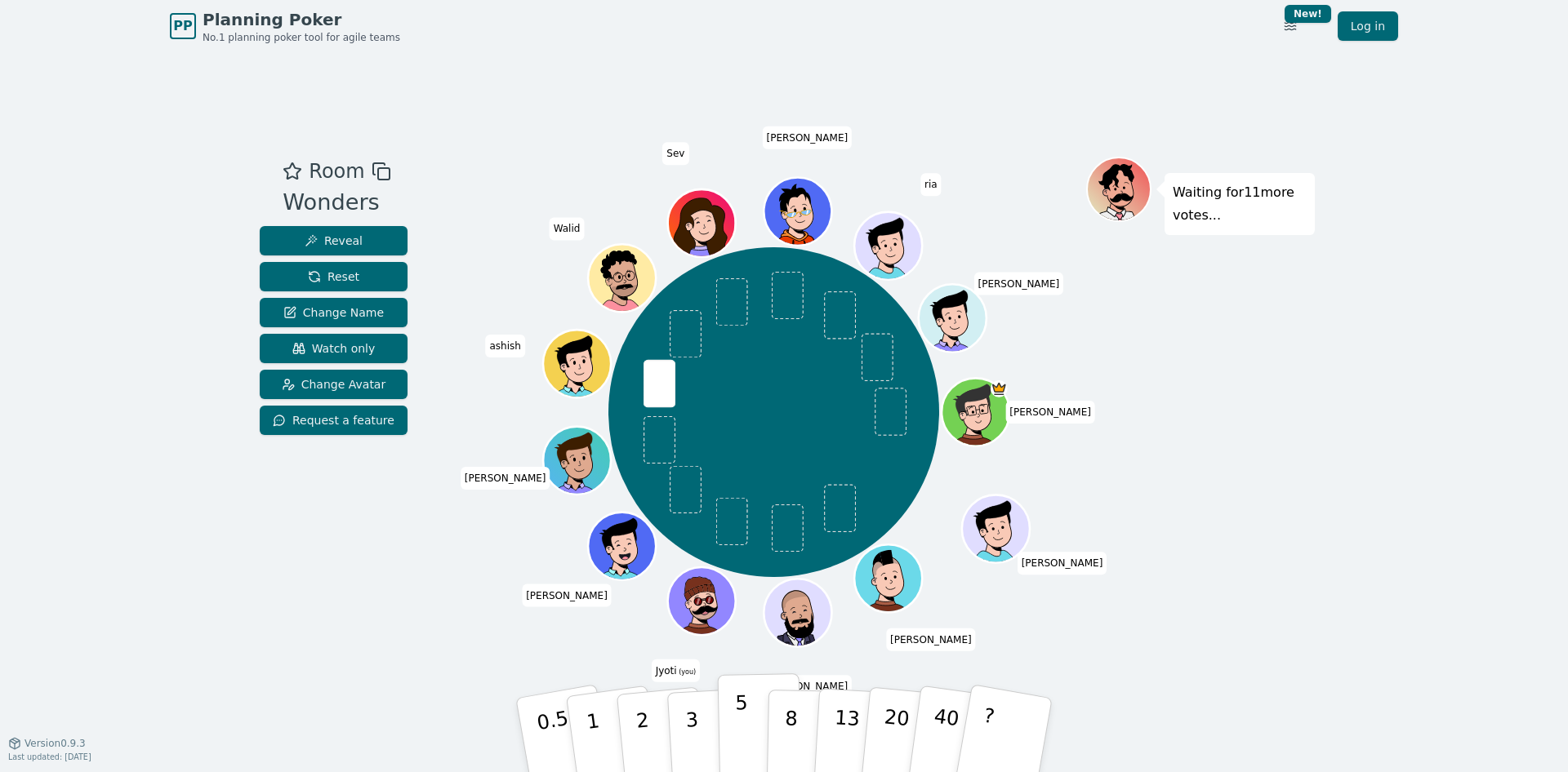
click at [748, 730] on button "5" at bounding box center [759, 735] width 84 height 124
click at [1208, 323] on div "Waiting for 12 more votes..." at bounding box center [1200, 397] width 228 height 481
click at [747, 732] on button "5" at bounding box center [759, 735] width 84 height 124
